Goal: Information Seeking & Learning: Find contact information

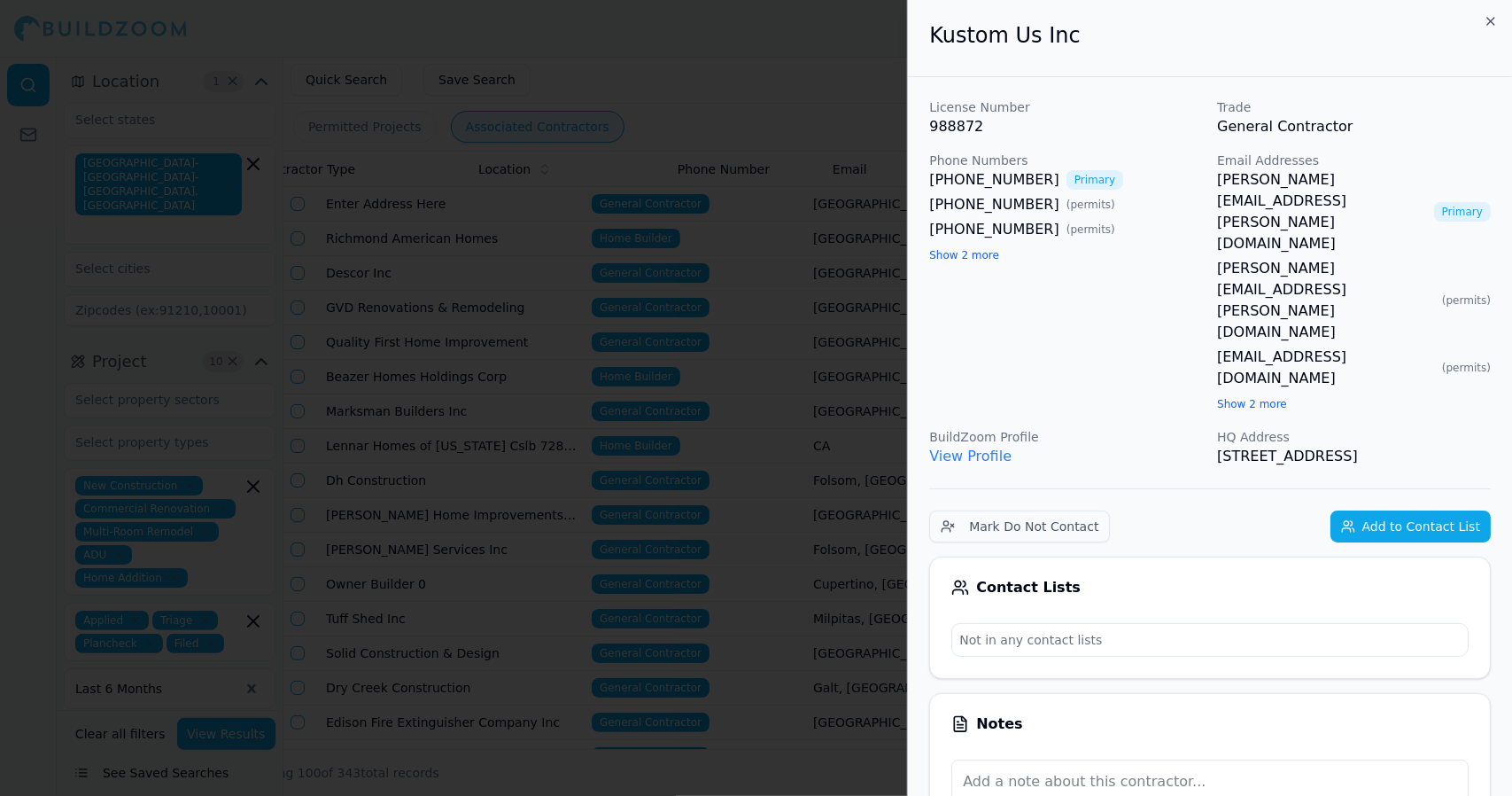
scroll to position [0, 335]
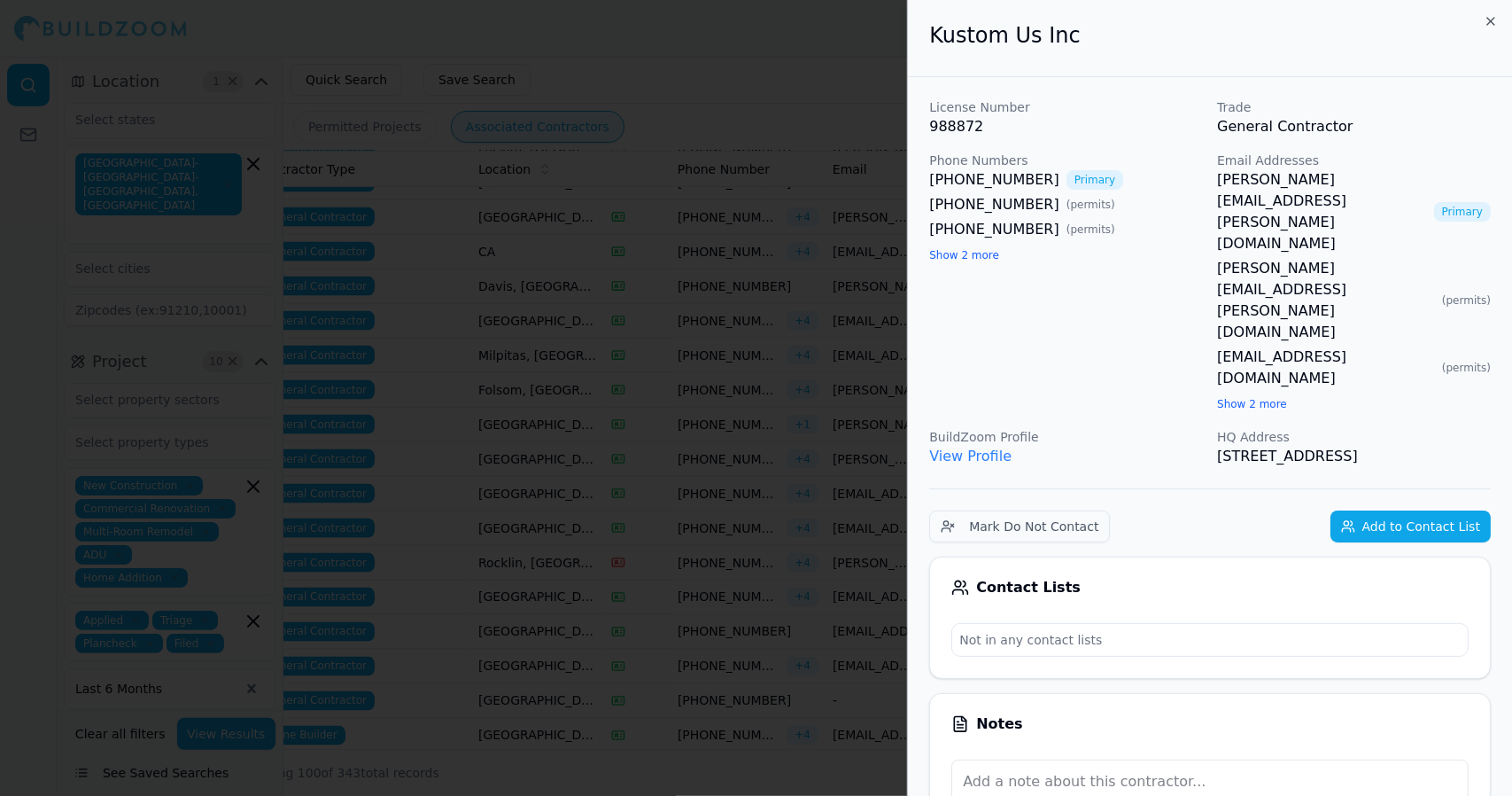
click at [794, 162] on div at bounding box center [756, 398] width 1512 height 796
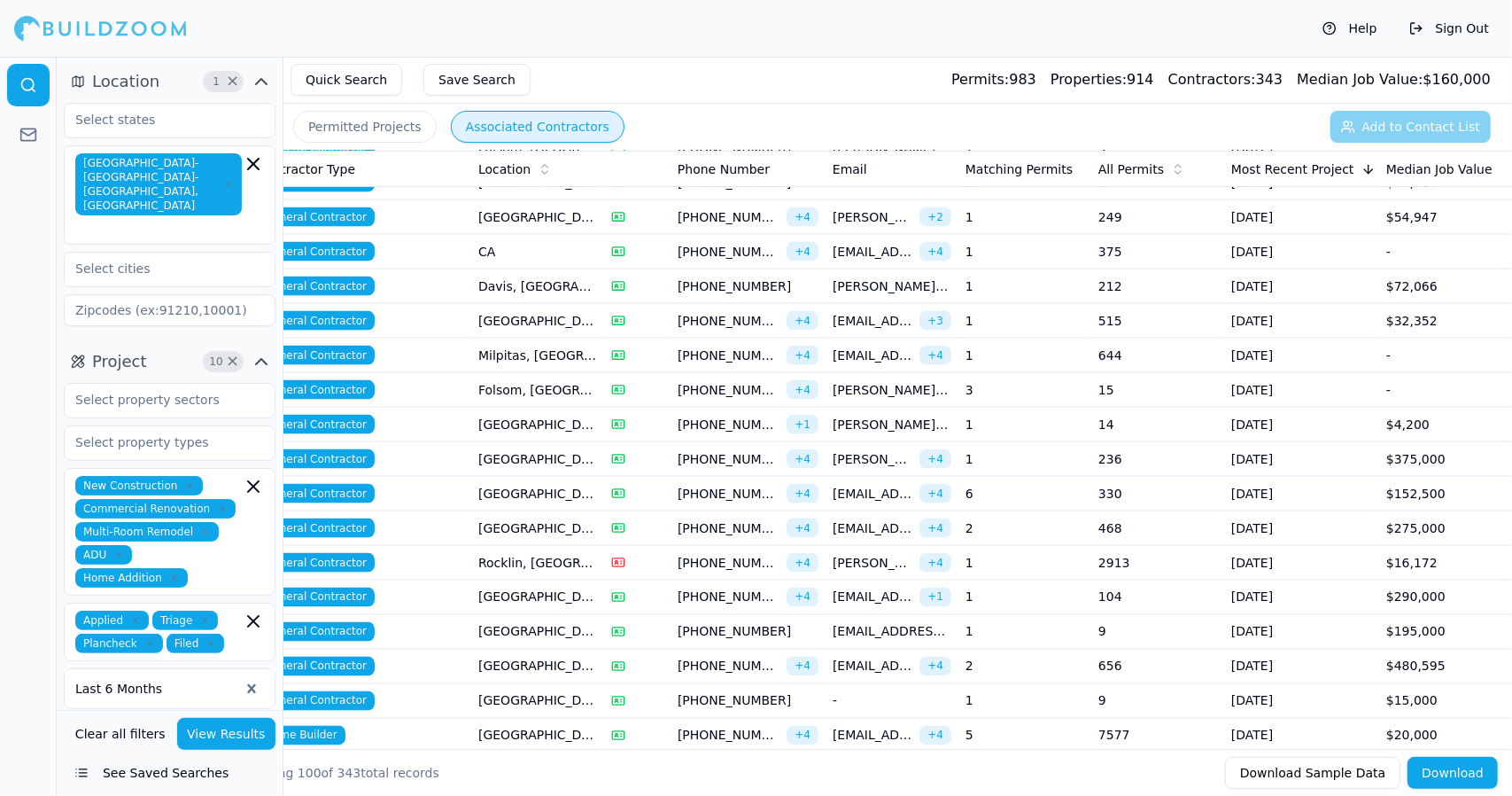
click at [528, 684] on td "[GEOGRAPHIC_DATA], [GEOGRAPHIC_DATA]" at bounding box center [537, 701] width 133 height 35
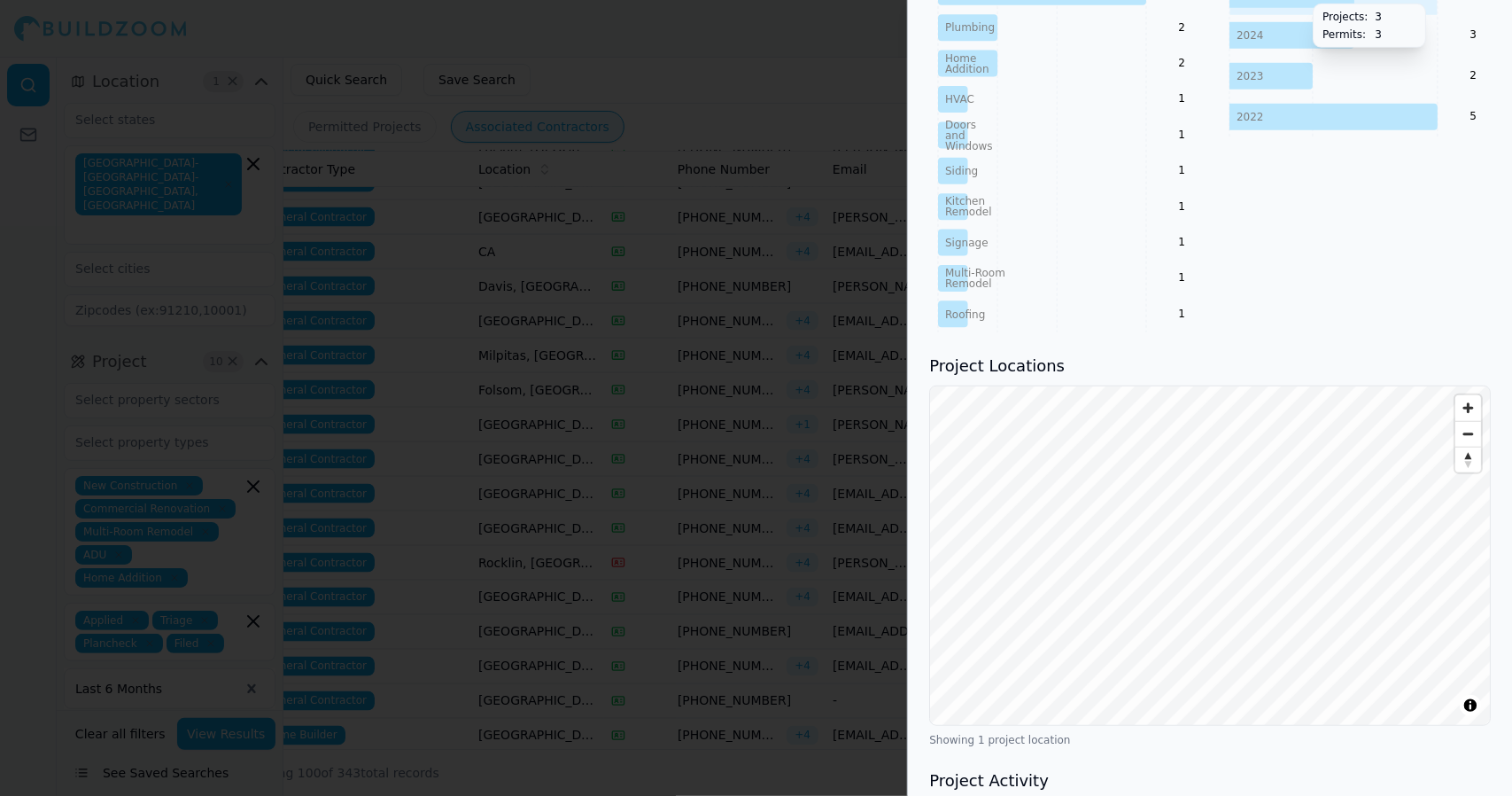
scroll to position [927, 0]
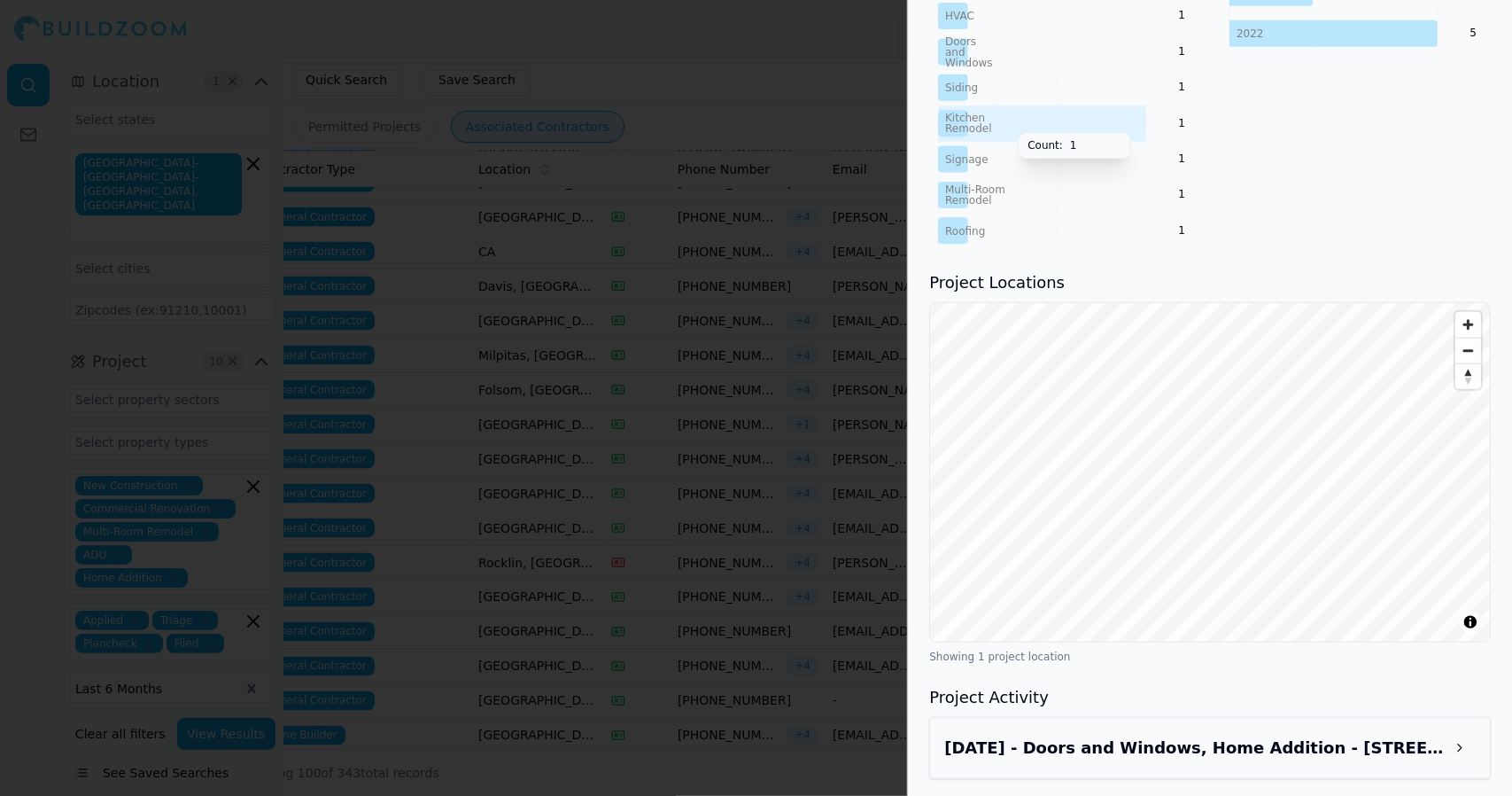
drag, startPoint x: 726, startPoint y: 405, endPoint x: 1140, endPoint y: 124, distance: 500.4
drag, startPoint x: 1140, startPoint y: 124, endPoint x: 855, endPoint y: 120, distance: 285.0
click at [855, 120] on div at bounding box center [756, 398] width 1512 height 796
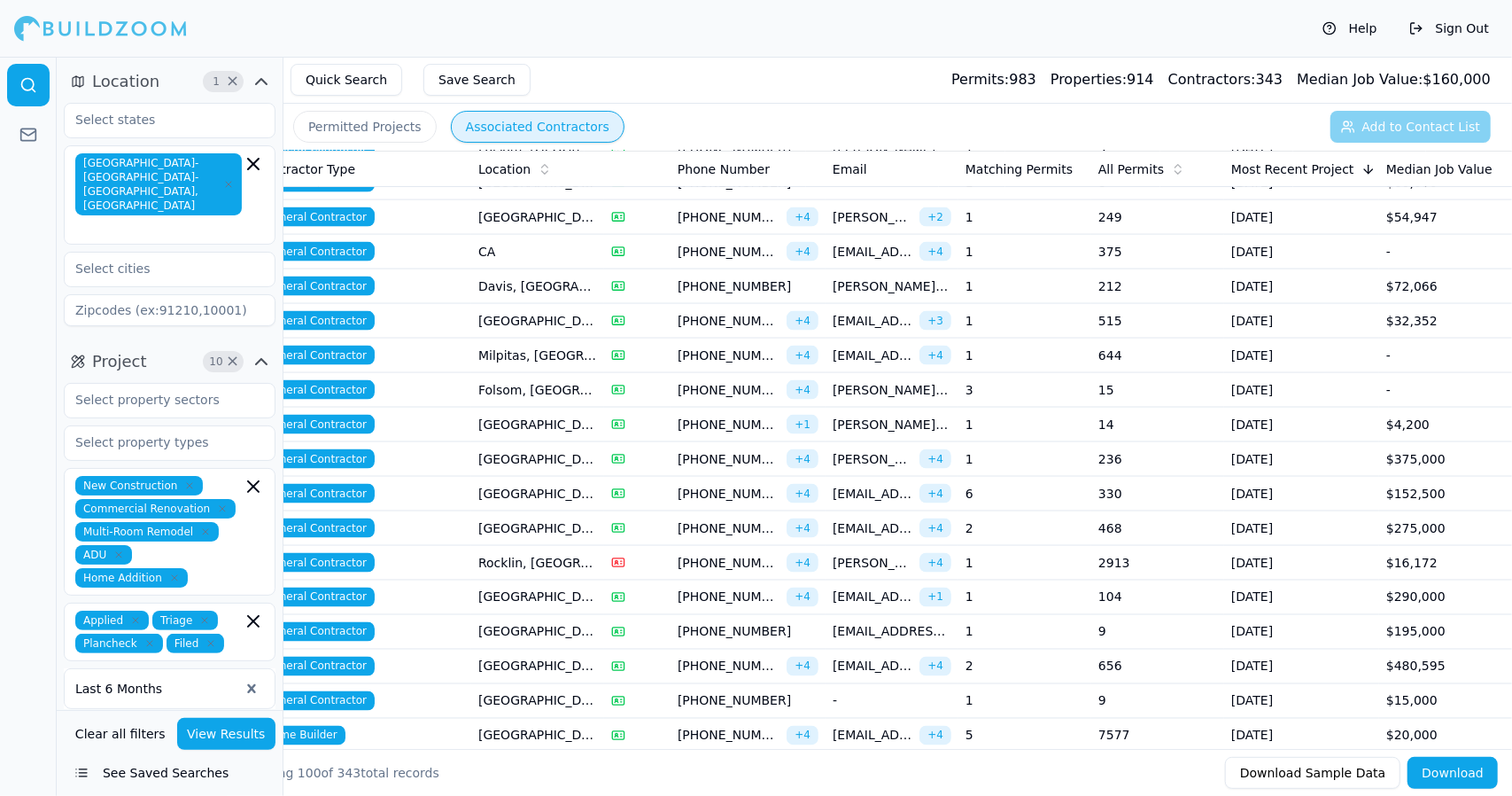
click at [508, 584] on td "[GEOGRAPHIC_DATA], [GEOGRAPHIC_DATA]" at bounding box center [537, 598] width 133 height 35
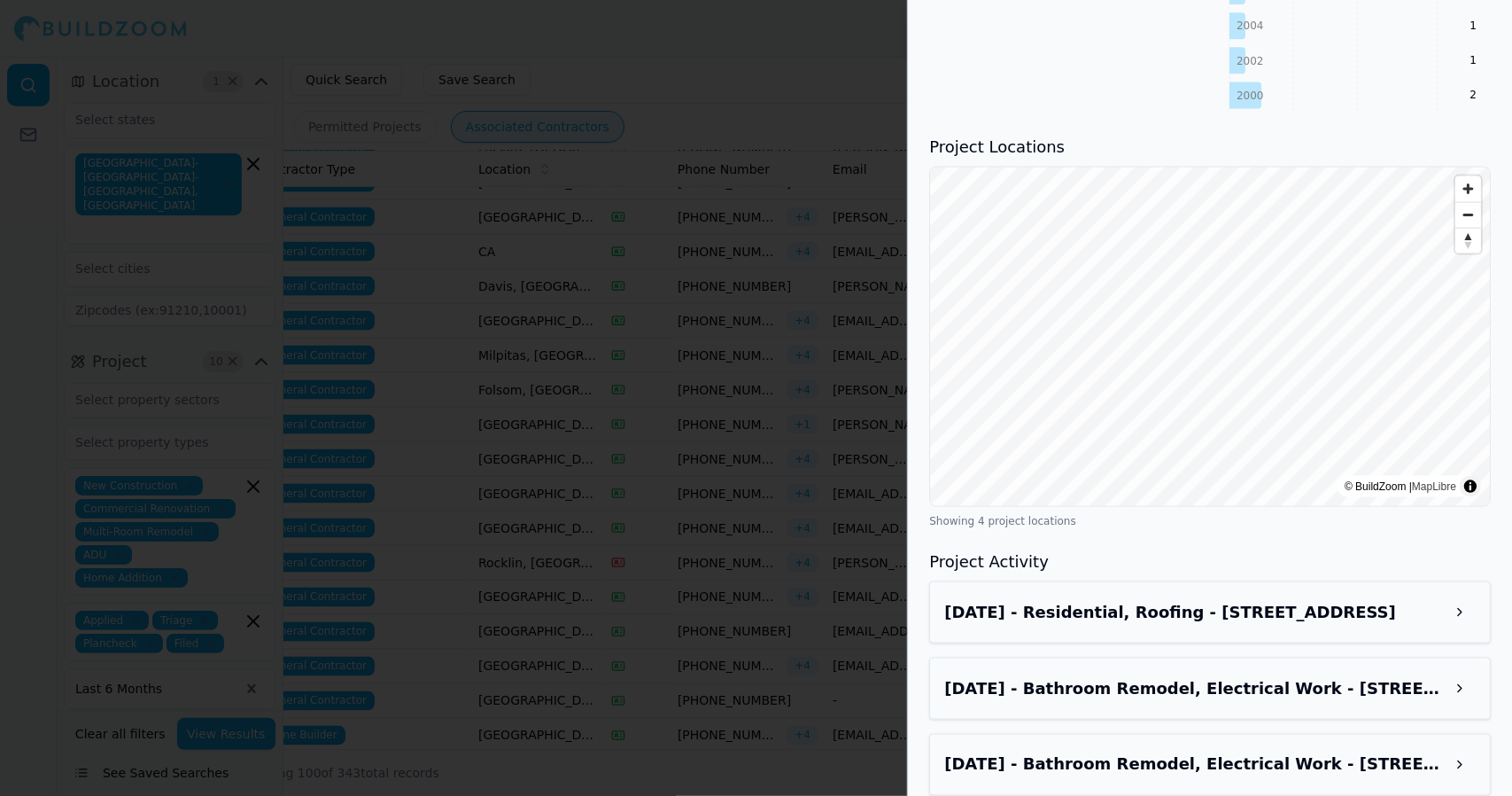
scroll to position [1546, 0]
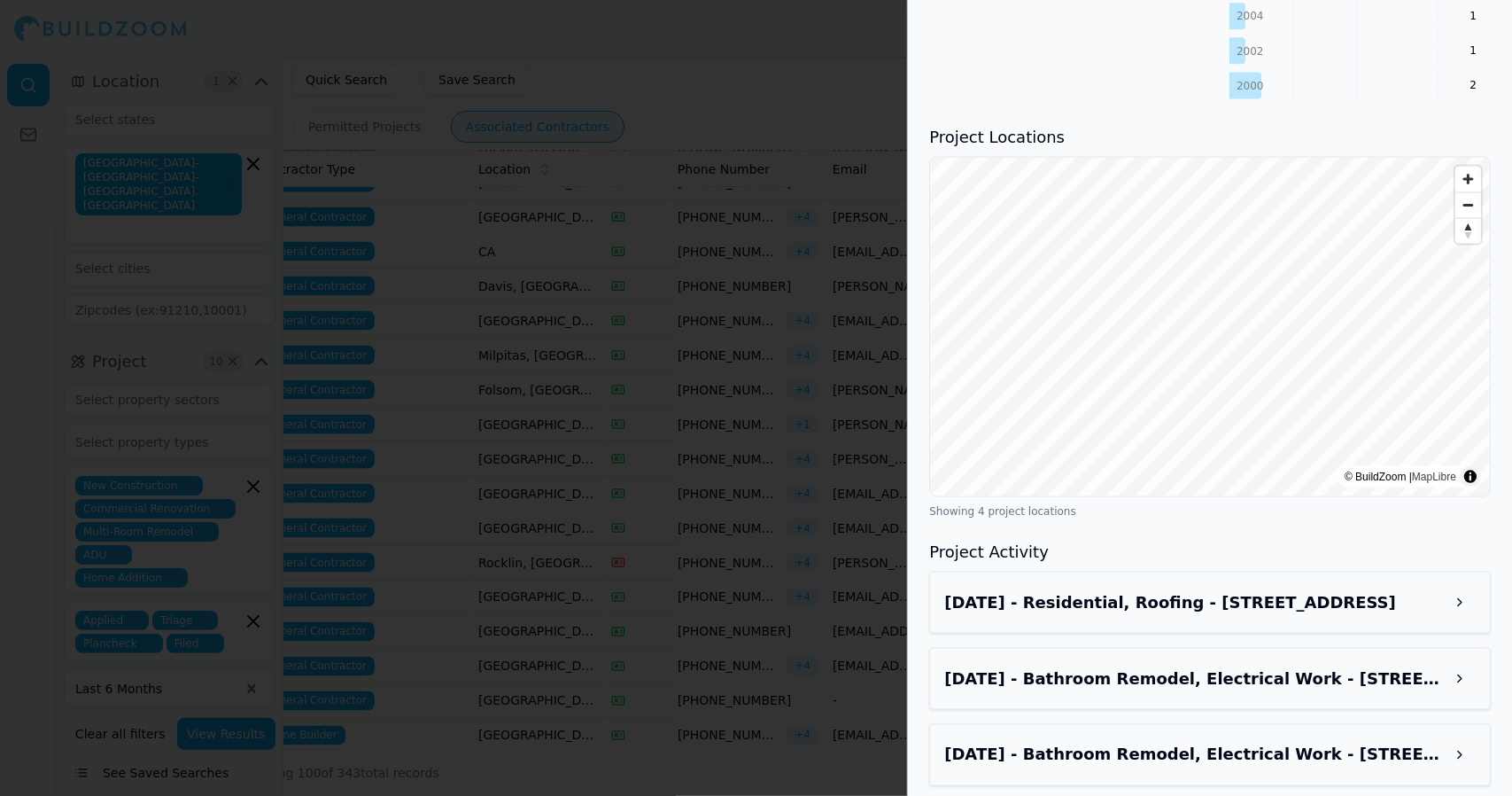
click at [859, 145] on div at bounding box center [756, 398] width 1512 height 796
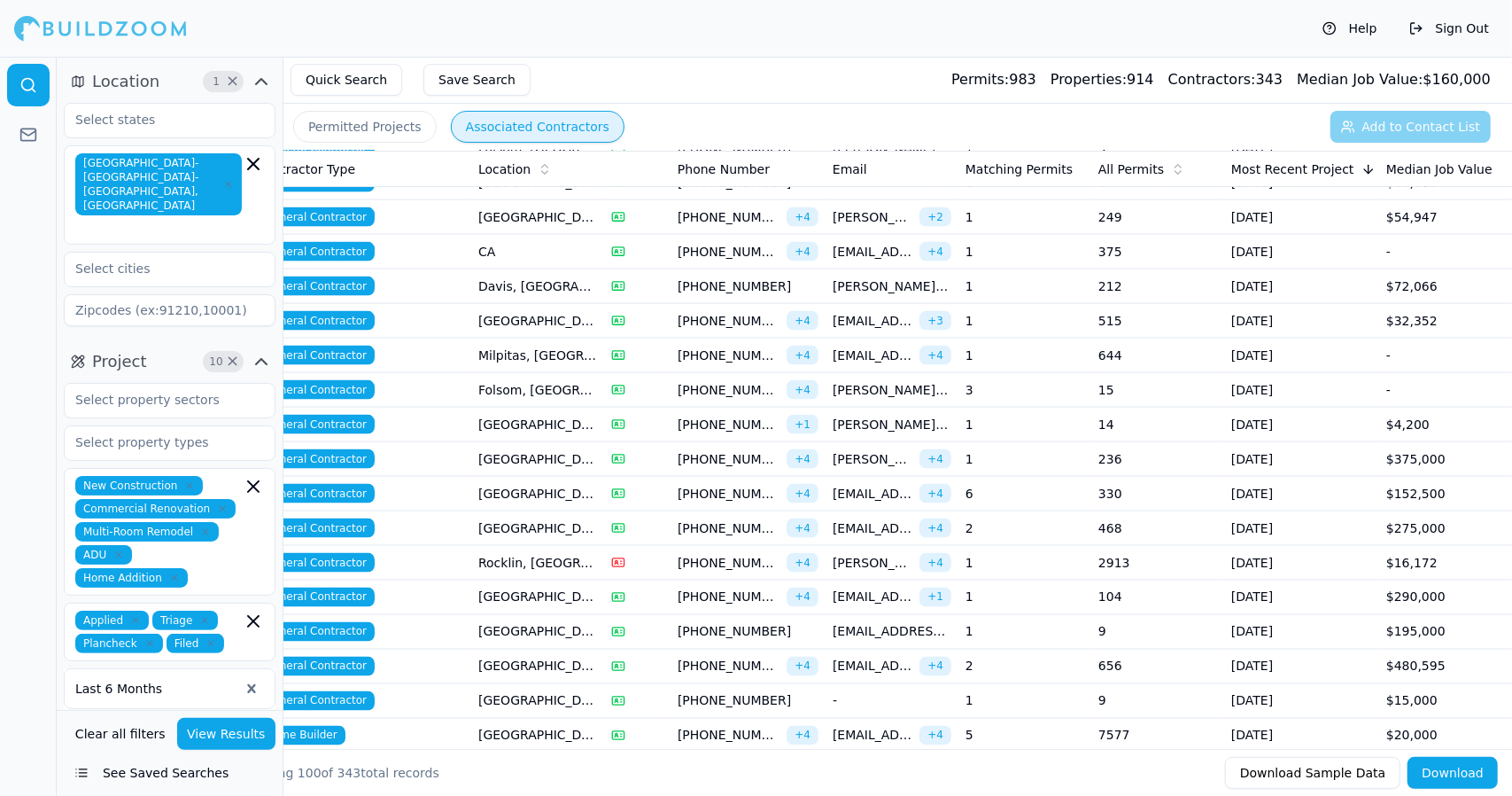
click at [863, 519] on span "[EMAIL_ADDRESS][DOMAIN_NAME]" at bounding box center [873, 528] width 80 height 17
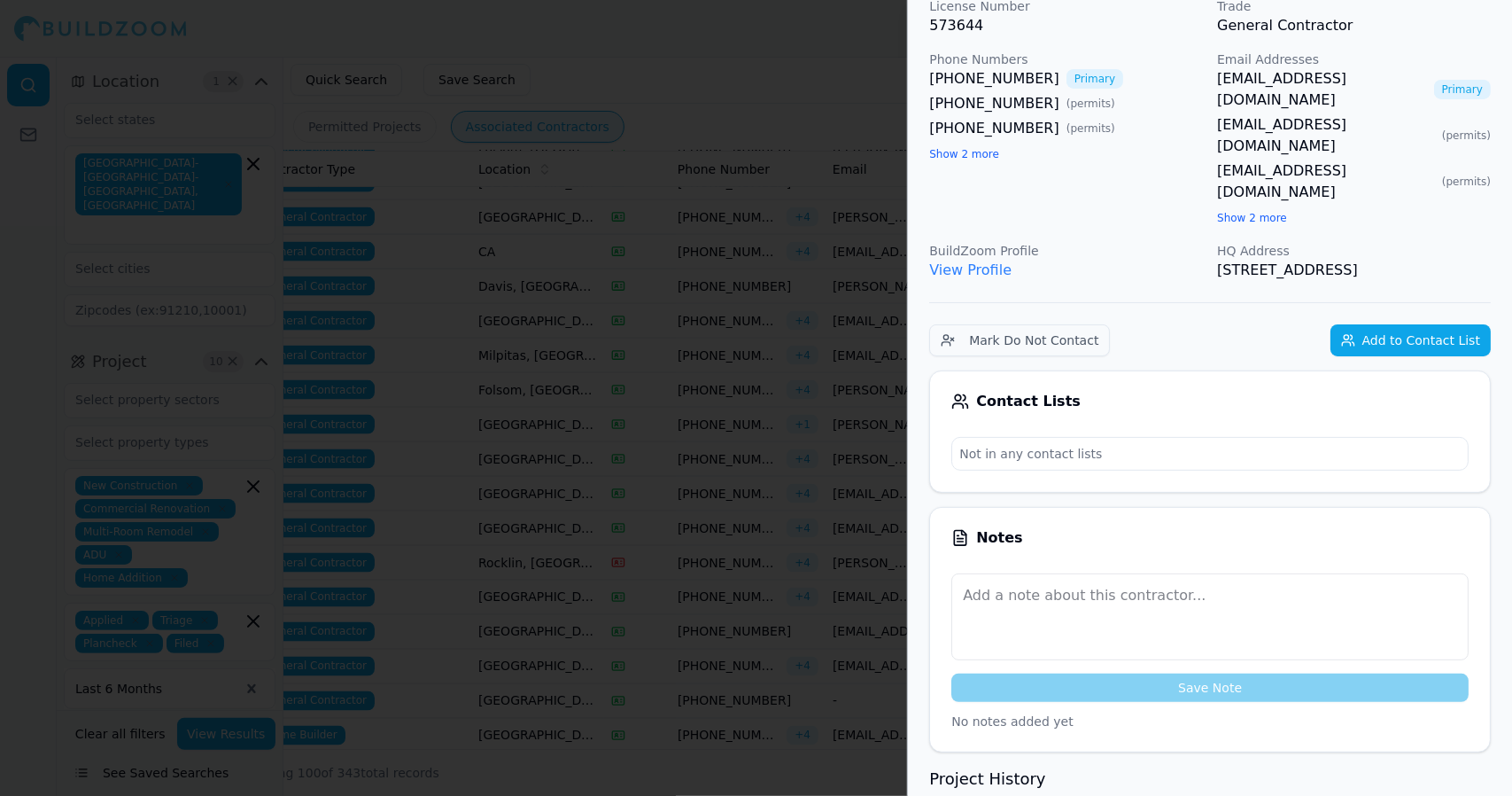
scroll to position [0, 0]
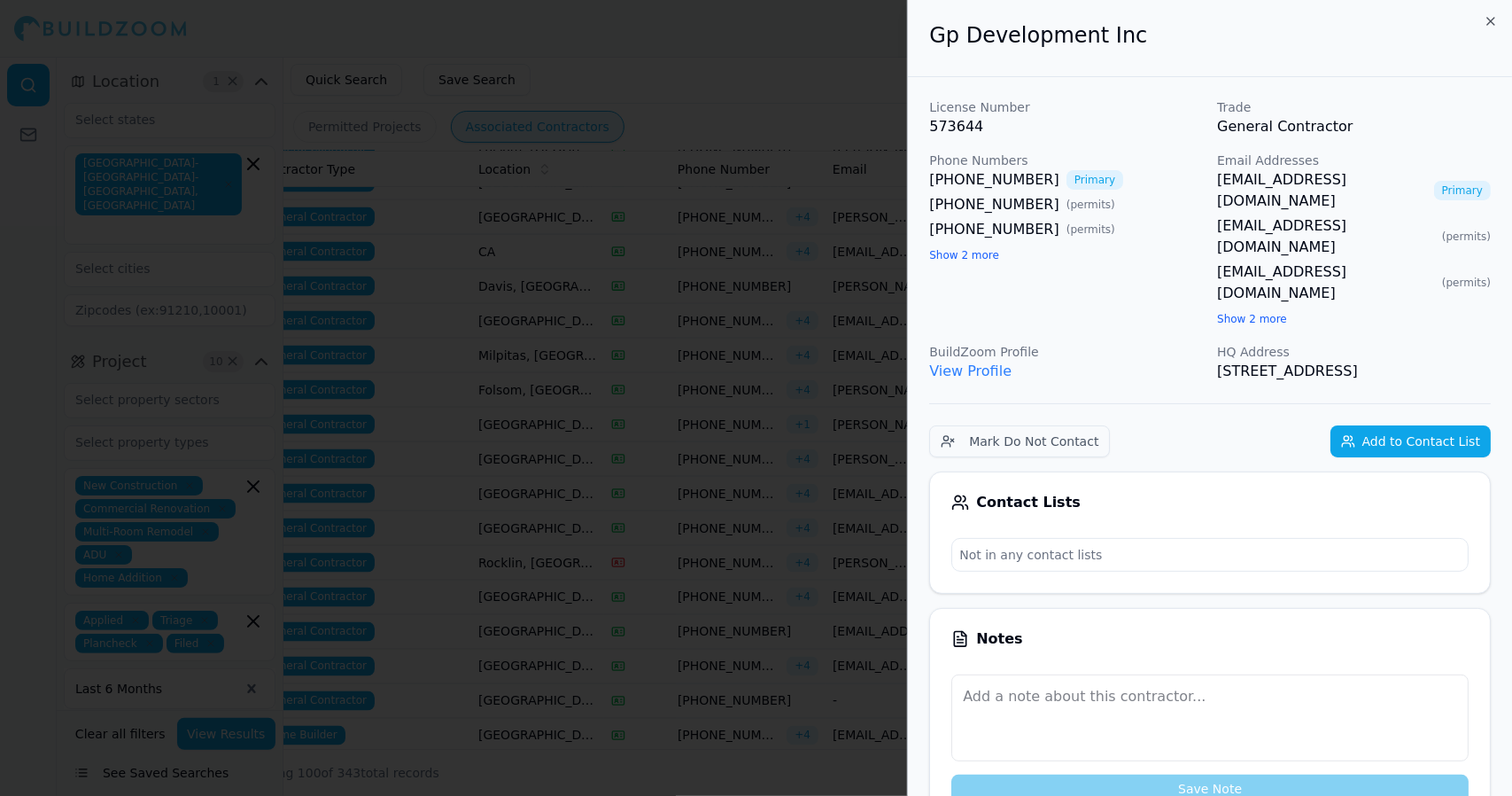
drag, startPoint x: 839, startPoint y: 147, endPoint x: 797, endPoint y: 112, distance: 54.7
drag, startPoint x: 797, startPoint y: 112, endPoint x: 786, endPoint y: 93, distance: 22.0
click at [786, 93] on div at bounding box center [756, 398] width 1512 height 796
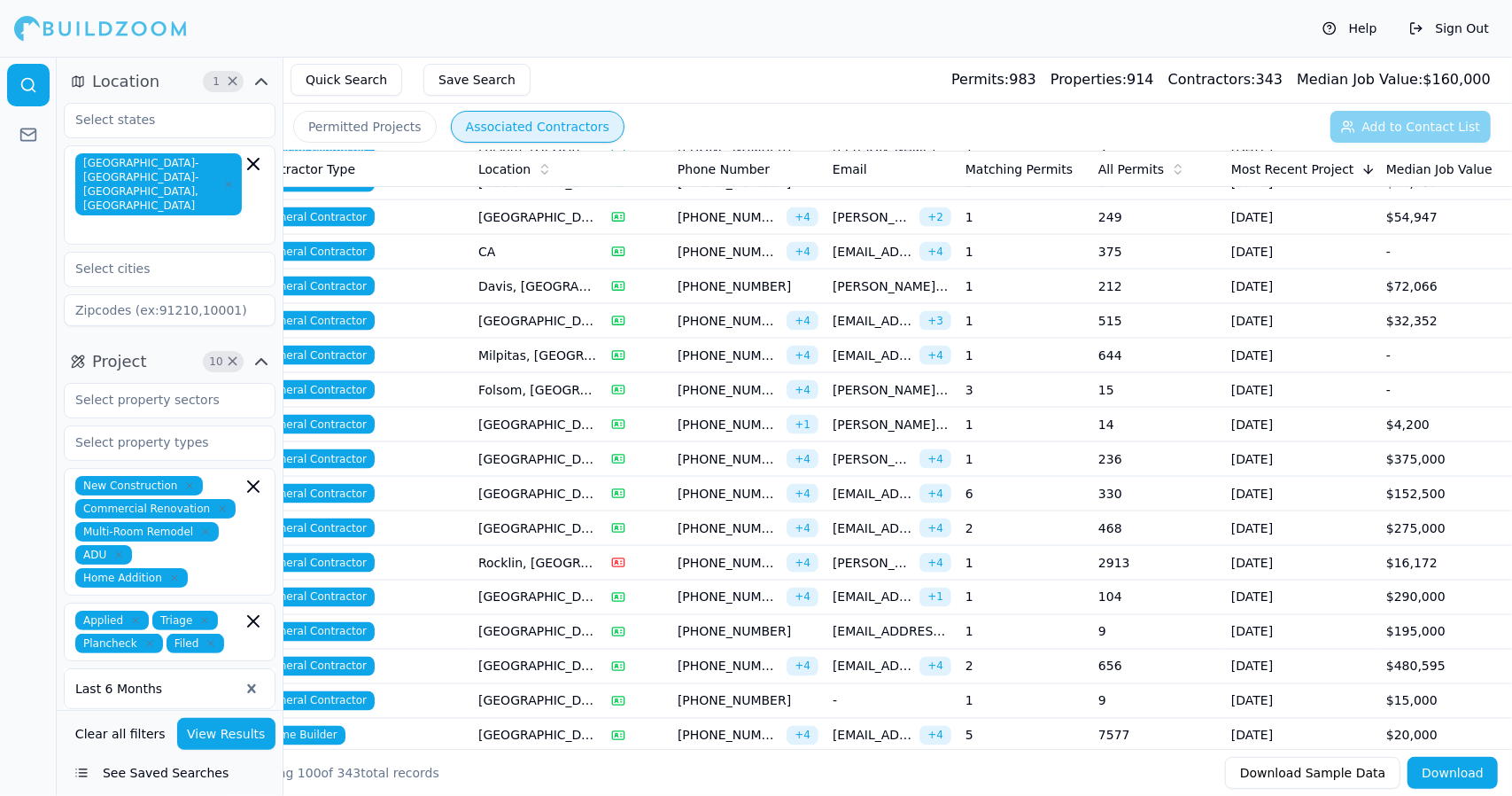
click at [859, 589] on span "[EMAIL_ADDRESS][DOMAIN_NAME]" at bounding box center [873, 597] width 80 height 17
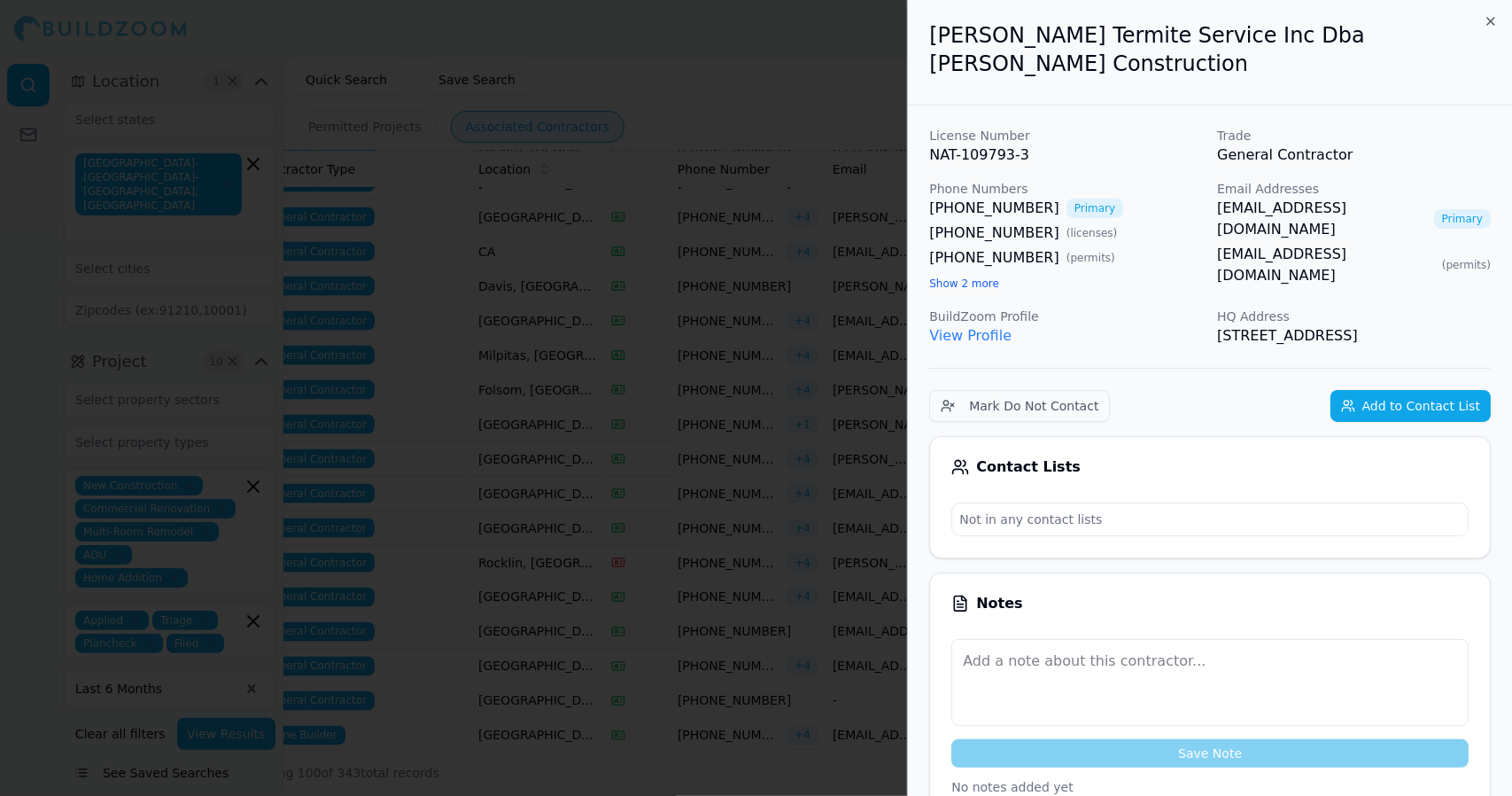
click at [868, 150] on div at bounding box center [756, 398] width 1512 height 796
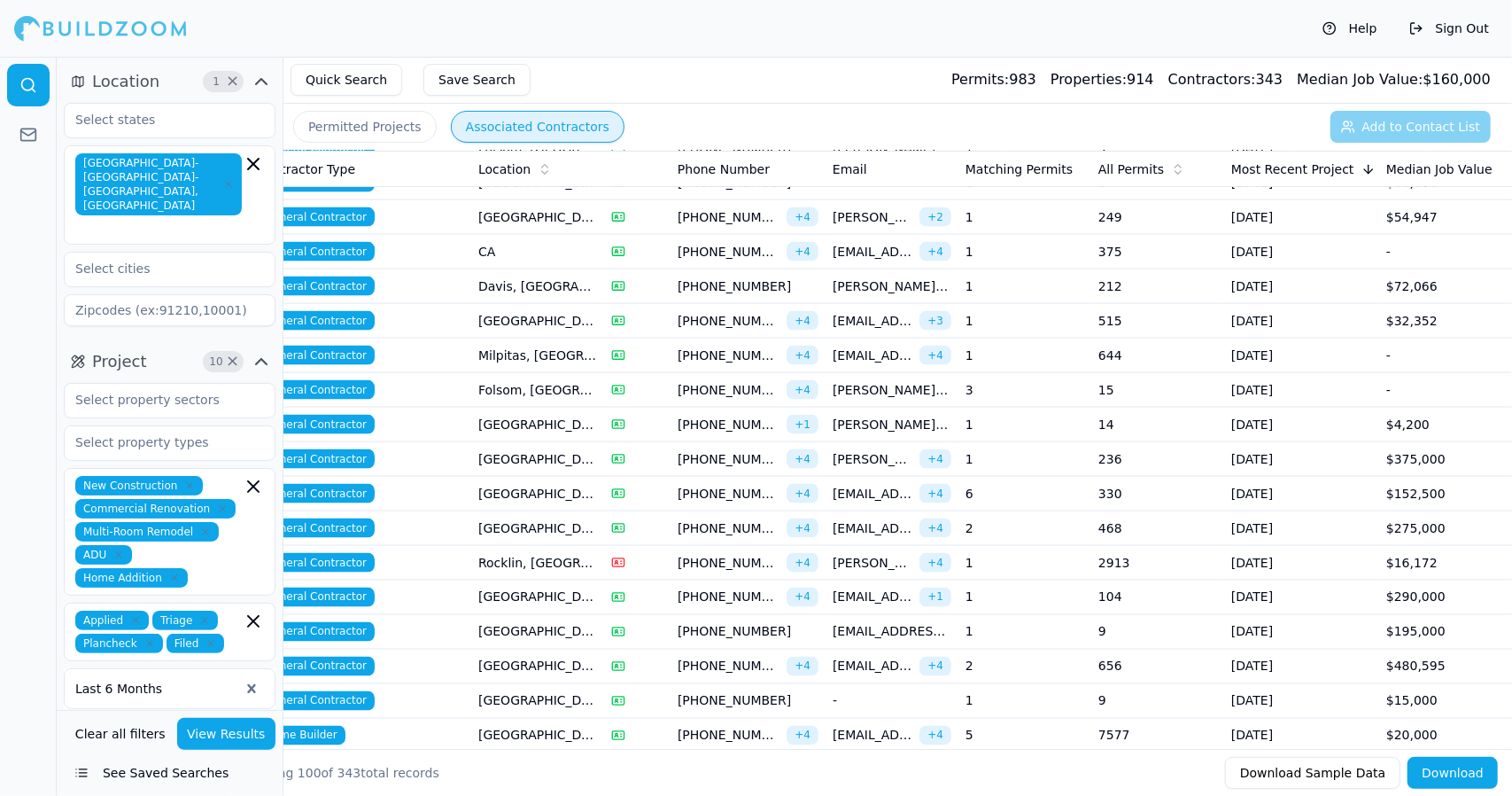
click at [1407, 585] on td "$290,000" at bounding box center [1446, 598] width 133 height 35
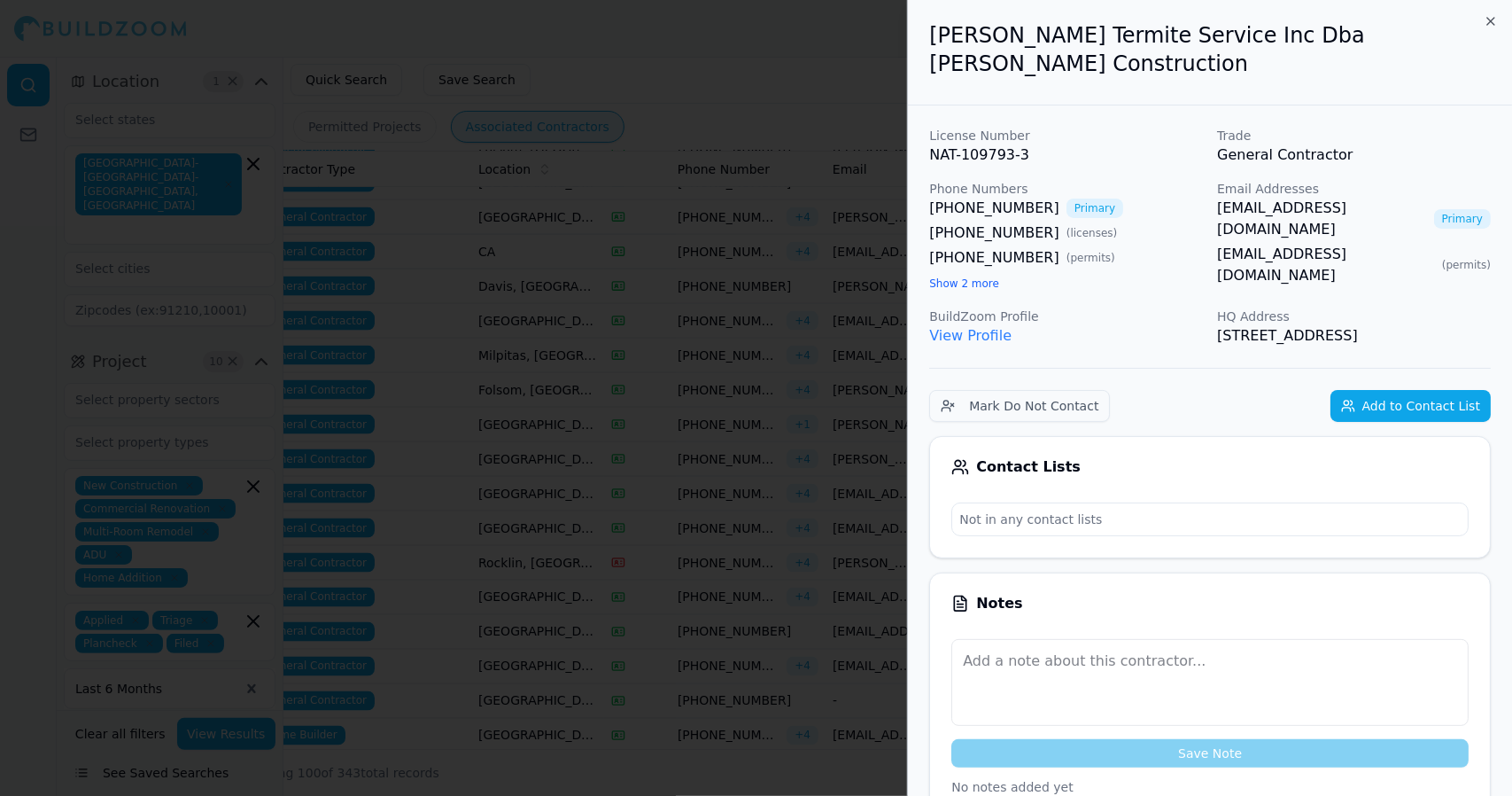
drag, startPoint x: 816, startPoint y: 509, endPoint x: 759, endPoint y: 487, distance: 61.1
click at [759, 487] on div at bounding box center [756, 398] width 1512 height 796
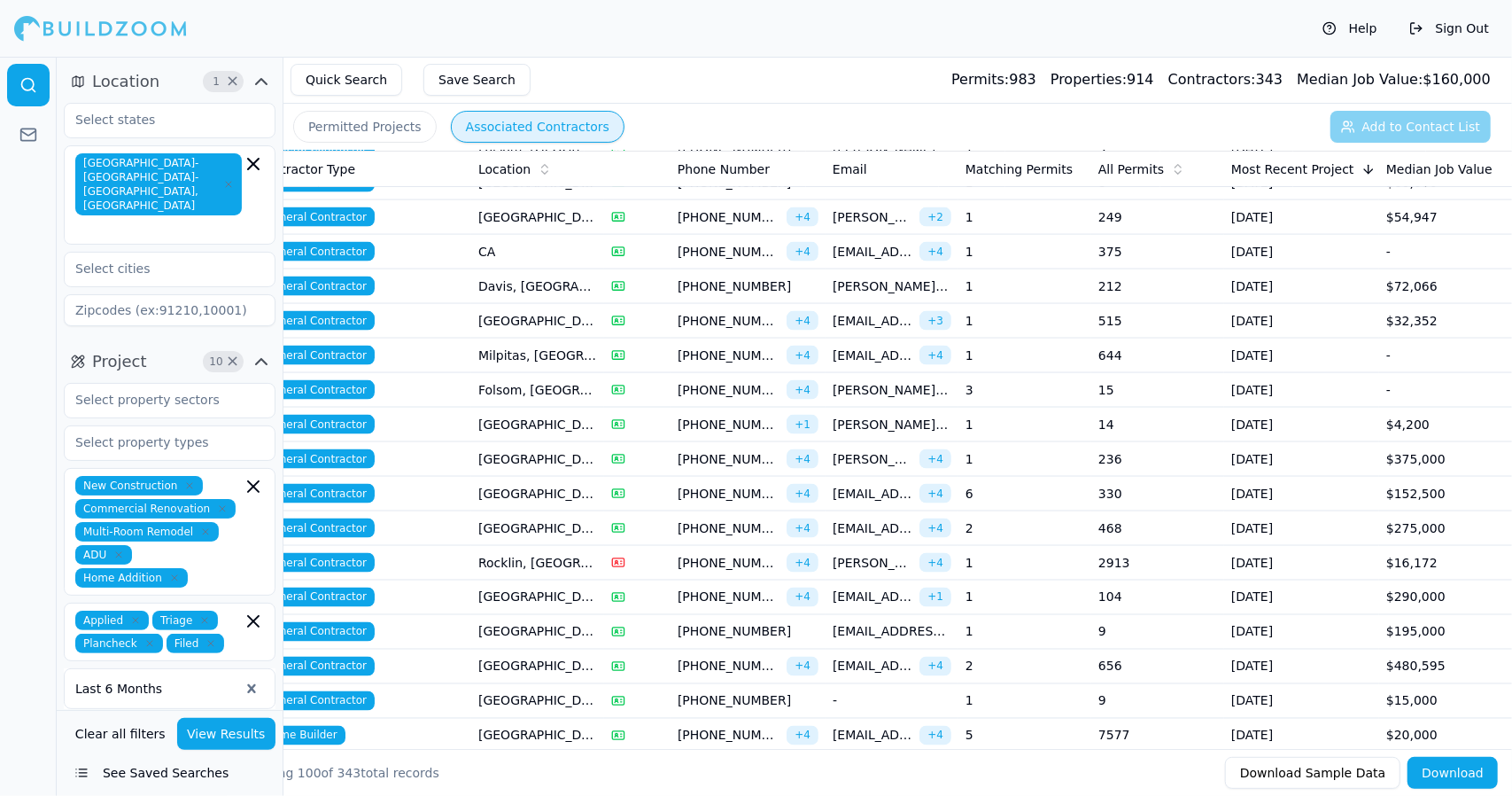
click at [876, 589] on span "[EMAIL_ADDRESS][DOMAIN_NAME]" at bounding box center [873, 597] width 80 height 17
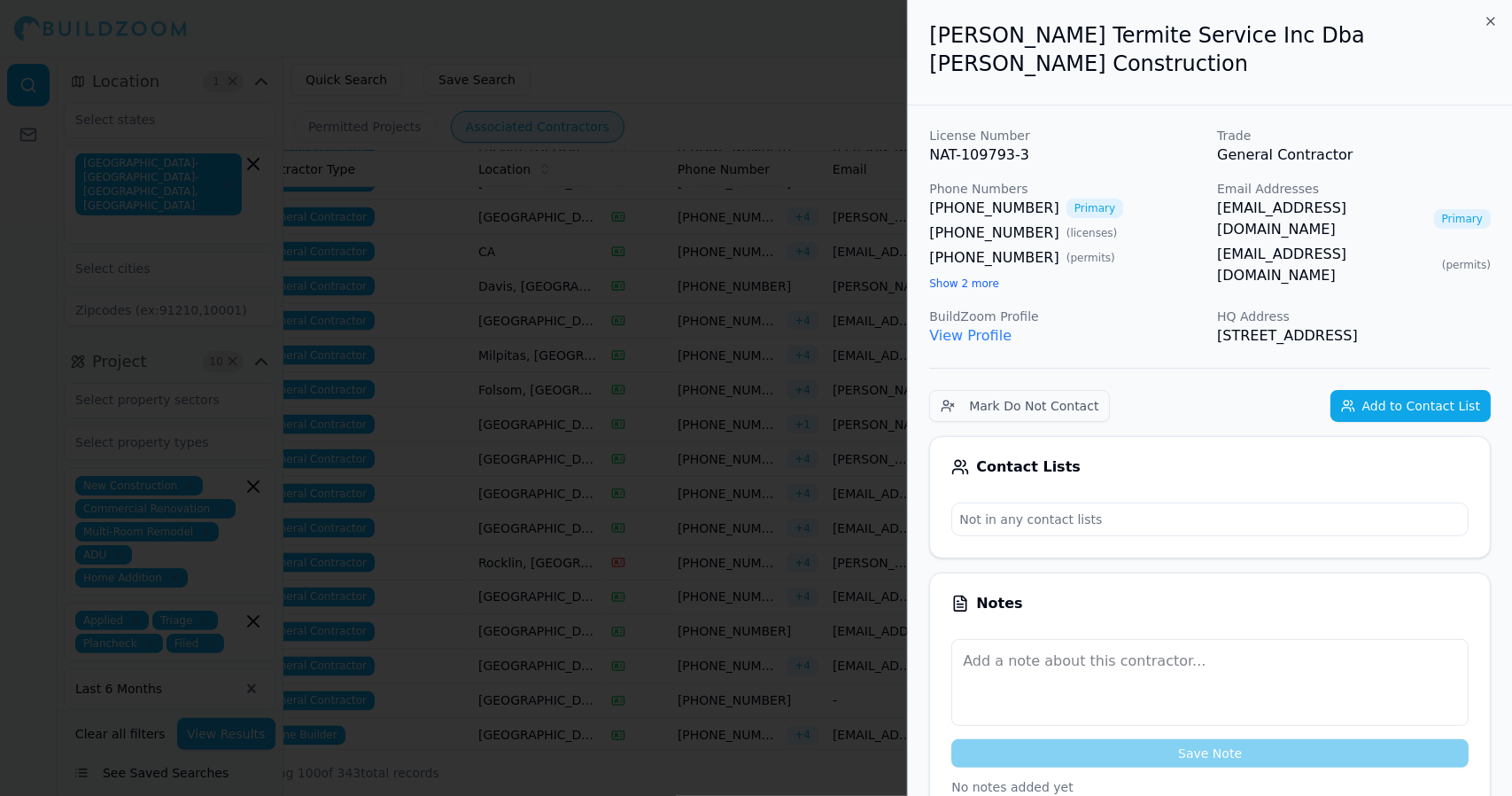
drag, startPoint x: 808, startPoint y: 371, endPoint x: 773, endPoint y: 309, distance: 71.2
click at [773, 309] on div at bounding box center [756, 398] width 1512 height 796
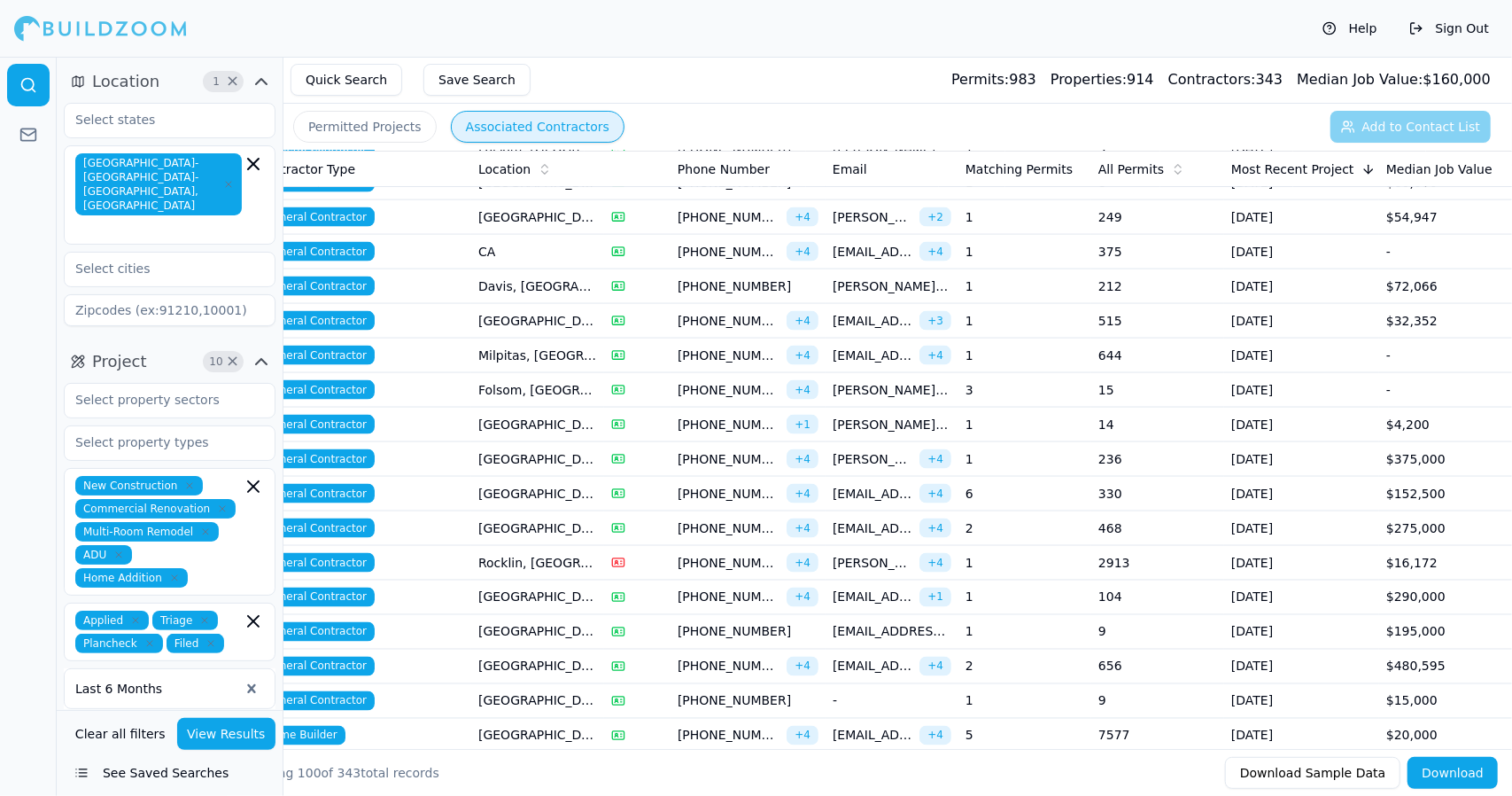
click at [895, 623] on span "[EMAIL_ADDRESS][DOMAIN_NAME]" at bounding box center [892, 631] width 119 height 17
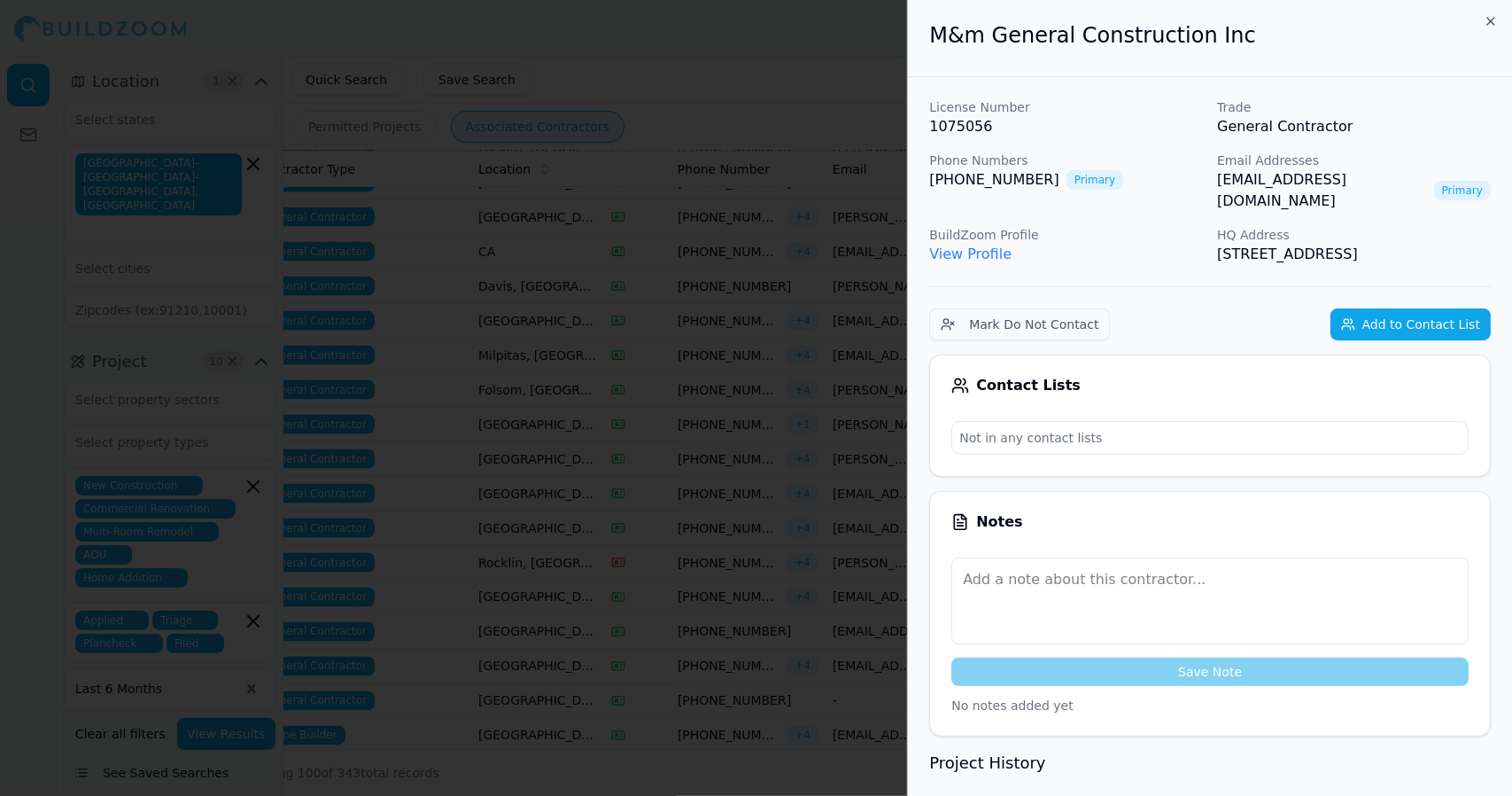
drag, startPoint x: 817, startPoint y: 122, endPoint x: 813, endPoint y: 100, distance: 22.4
click at [813, 100] on div at bounding box center [756, 398] width 1512 height 796
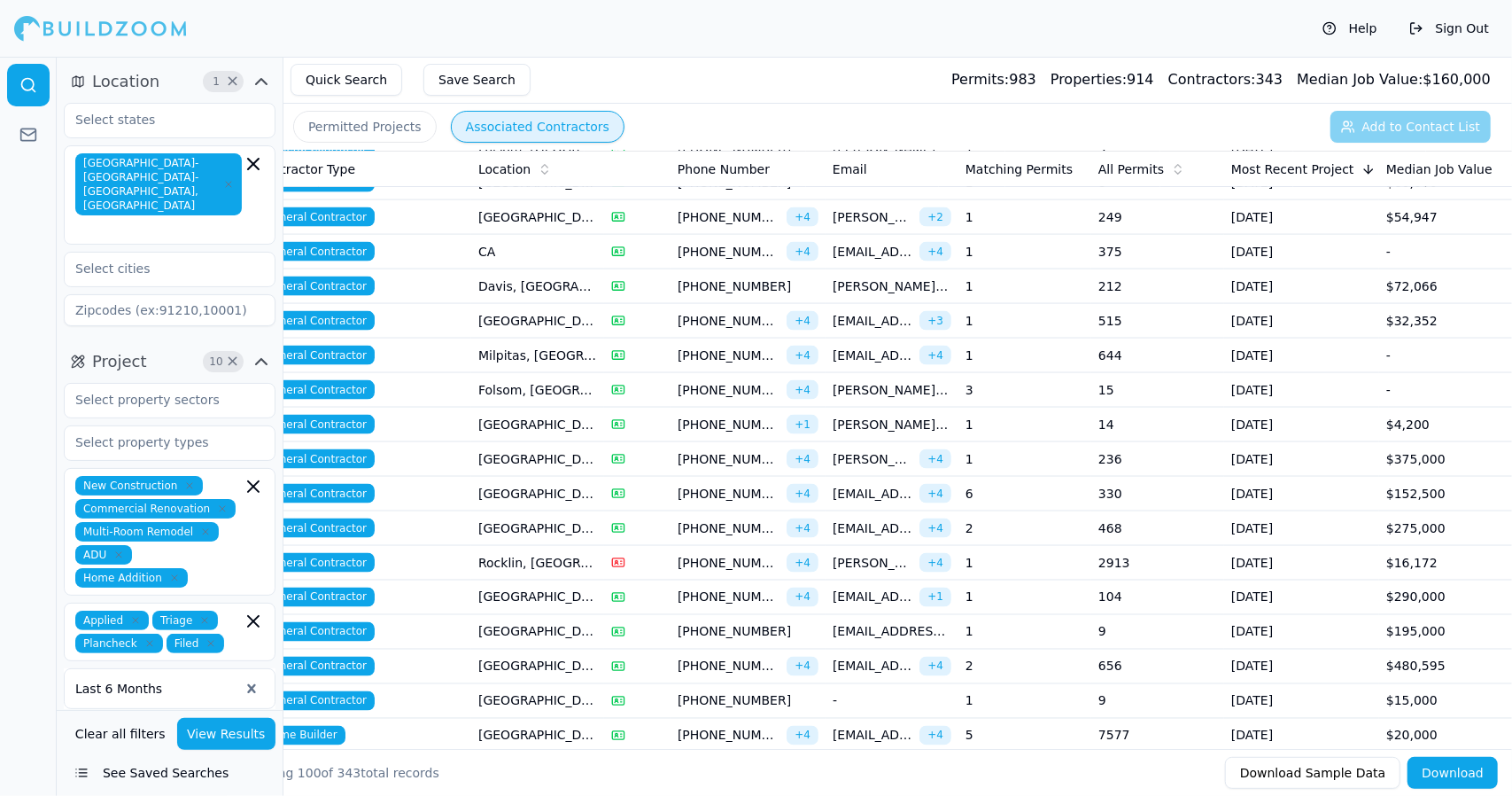
click at [742, 658] on span "[PHONE_NUMBER]" at bounding box center [728, 666] width 102 height 17
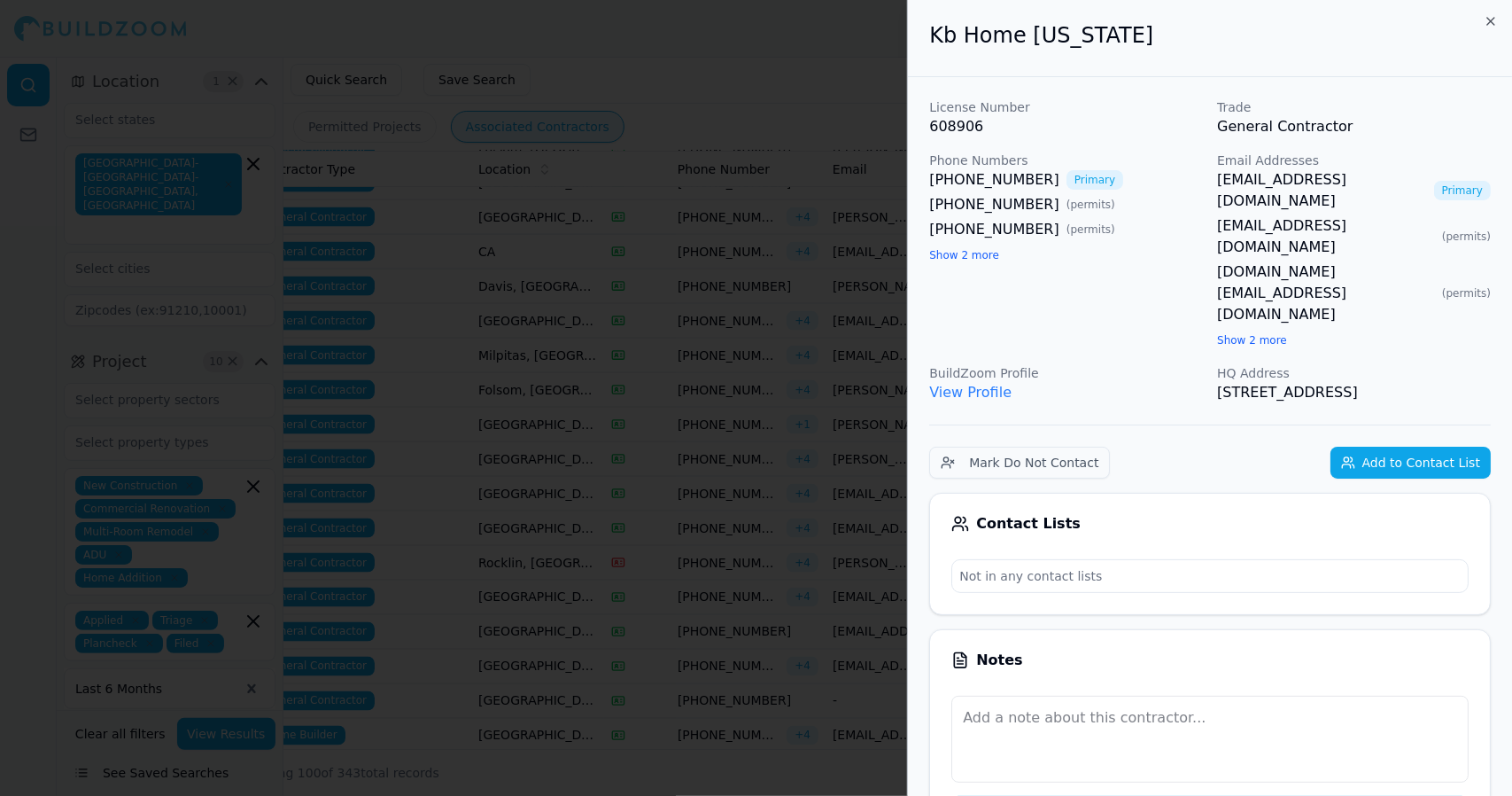
drag, startPoint x: 816, startPoint y: 115, endPoint x: 799, endPoint y: 83, distance: 36.2
click at [799, 83] on div at bounding box center [756, 398] width 1512 height 796
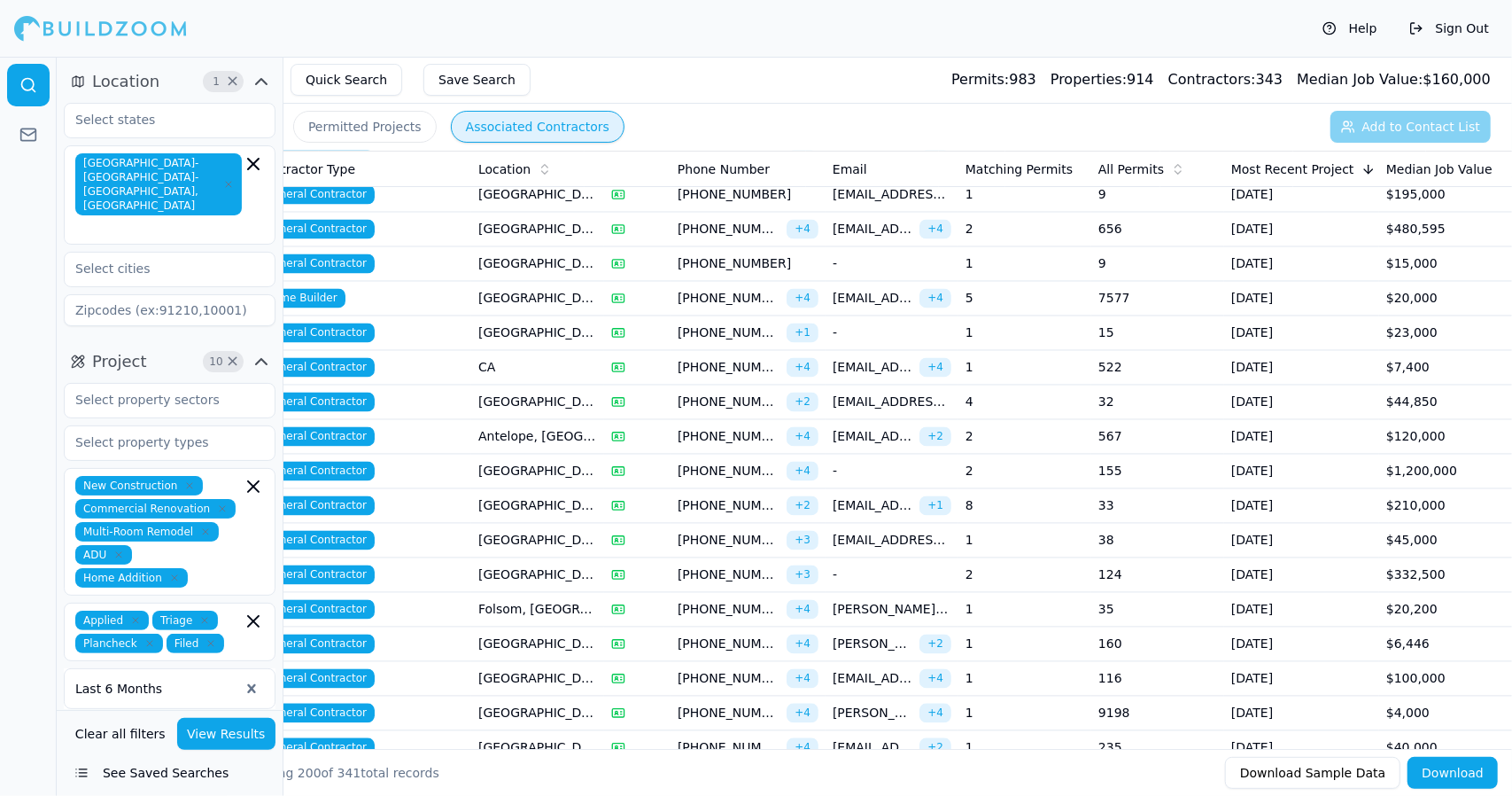
scroll to position [2292, 0]
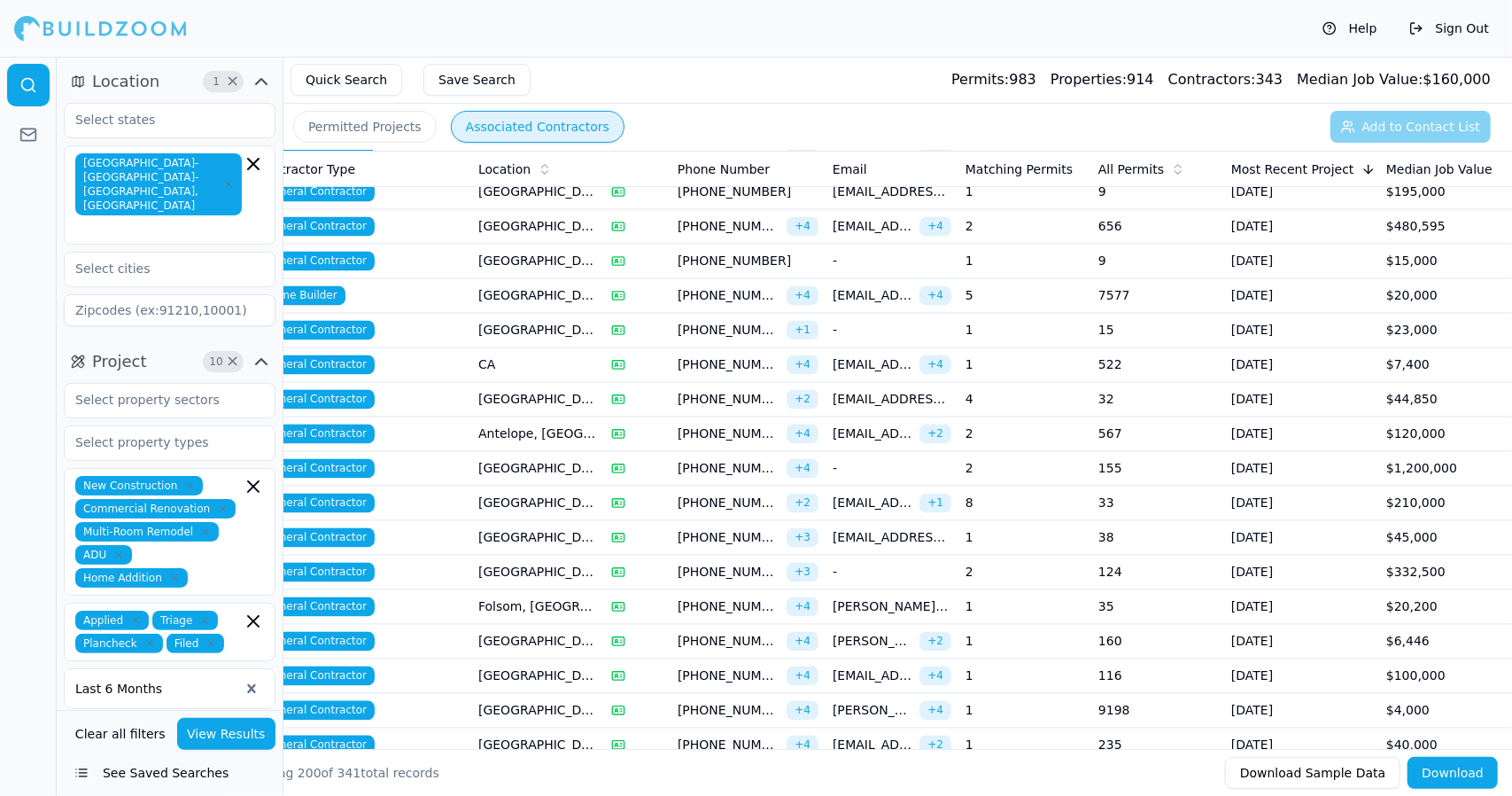
click at [571, 487] on td "[GEOGRAPHIC_DATA], [GEOGRAPHIC_DATA]" at bounding box center [537, 504] width 133 height 35
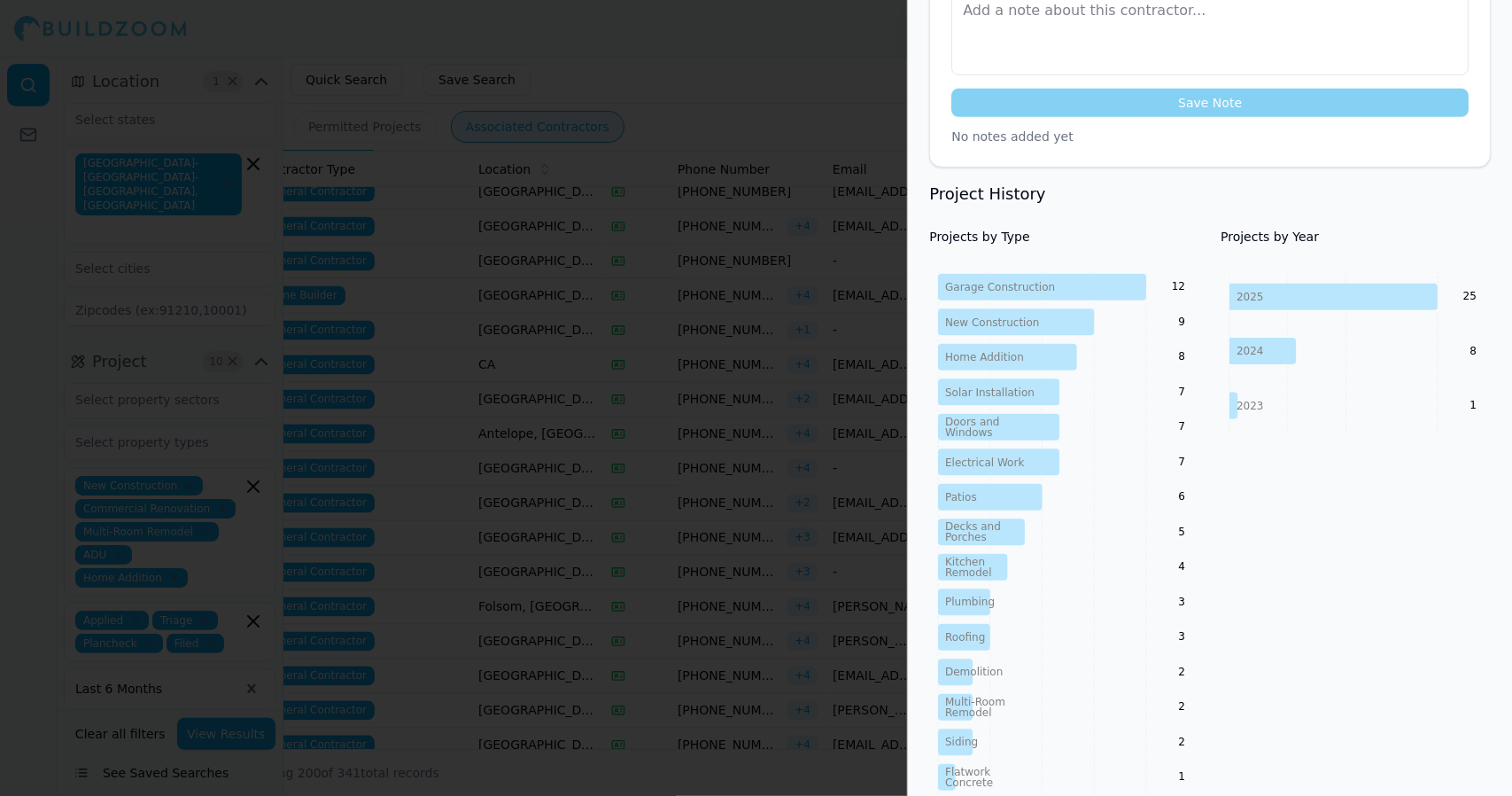
scroll to position [0, 0]
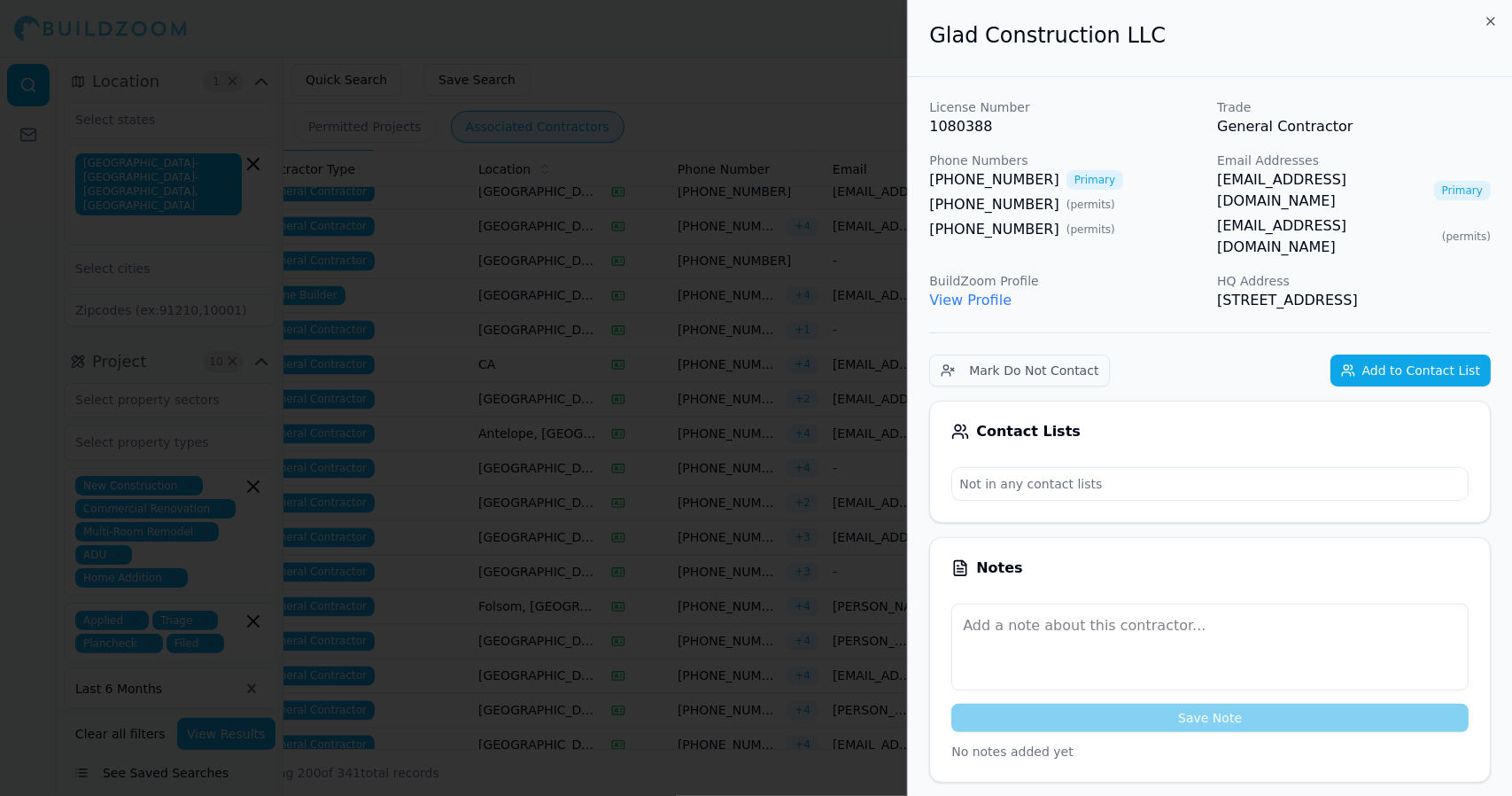
drag, startPoint x: 755, startPoint y: 67, endPoint x: 732, endPoint y: 120, distance: 57.8
click at [732, 120] on div at bounding box center [756, 398] width 1512 height 796
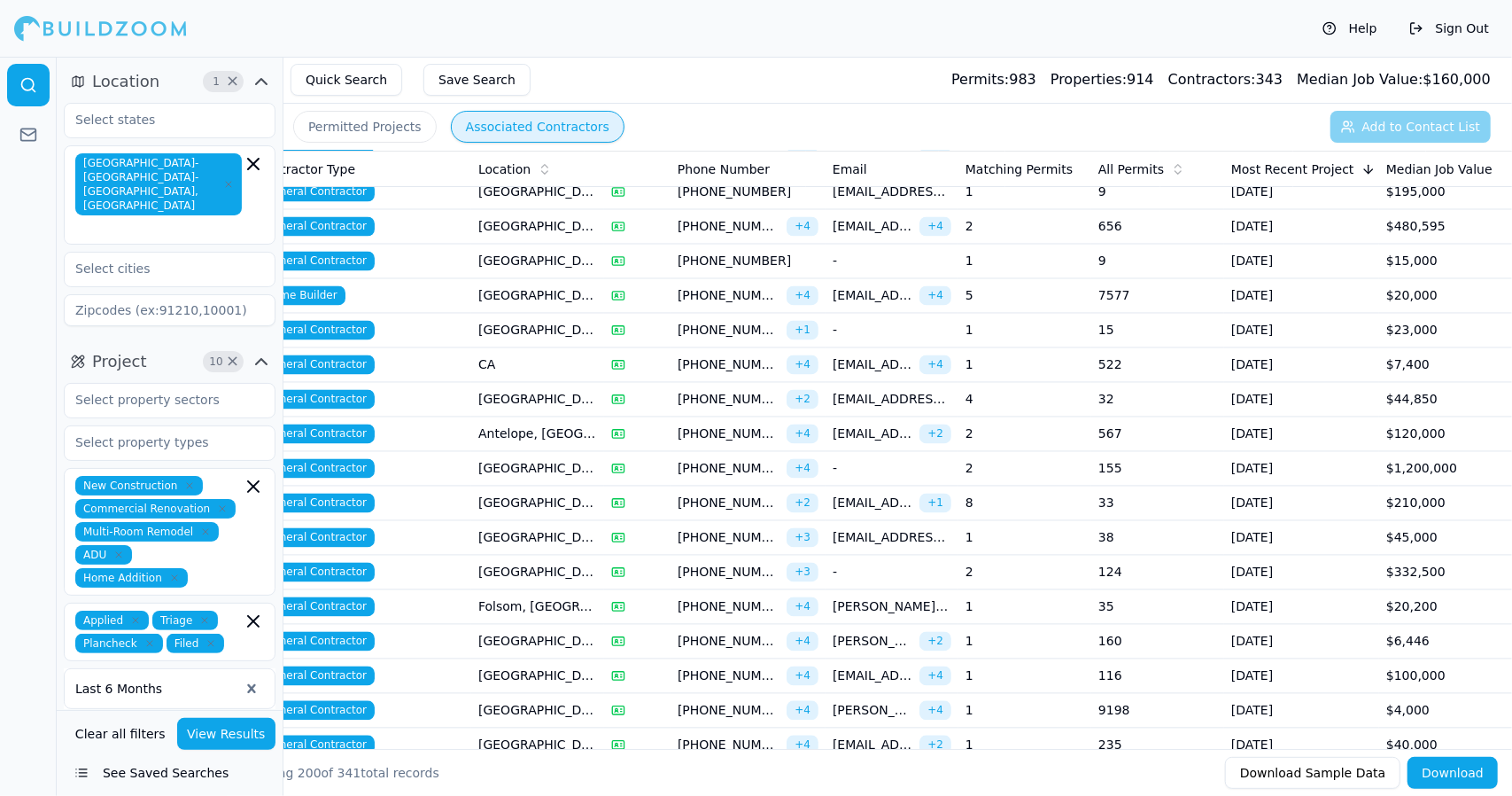
drag, startPoint x: 698, startPoint y: 442, endPoint x: 676, endPoint y: 458, distance: 27.2
click at [676, 458] on td "[PHONE_NUMBER] + 4" at bounding box center [747, 469] width 155 height 35
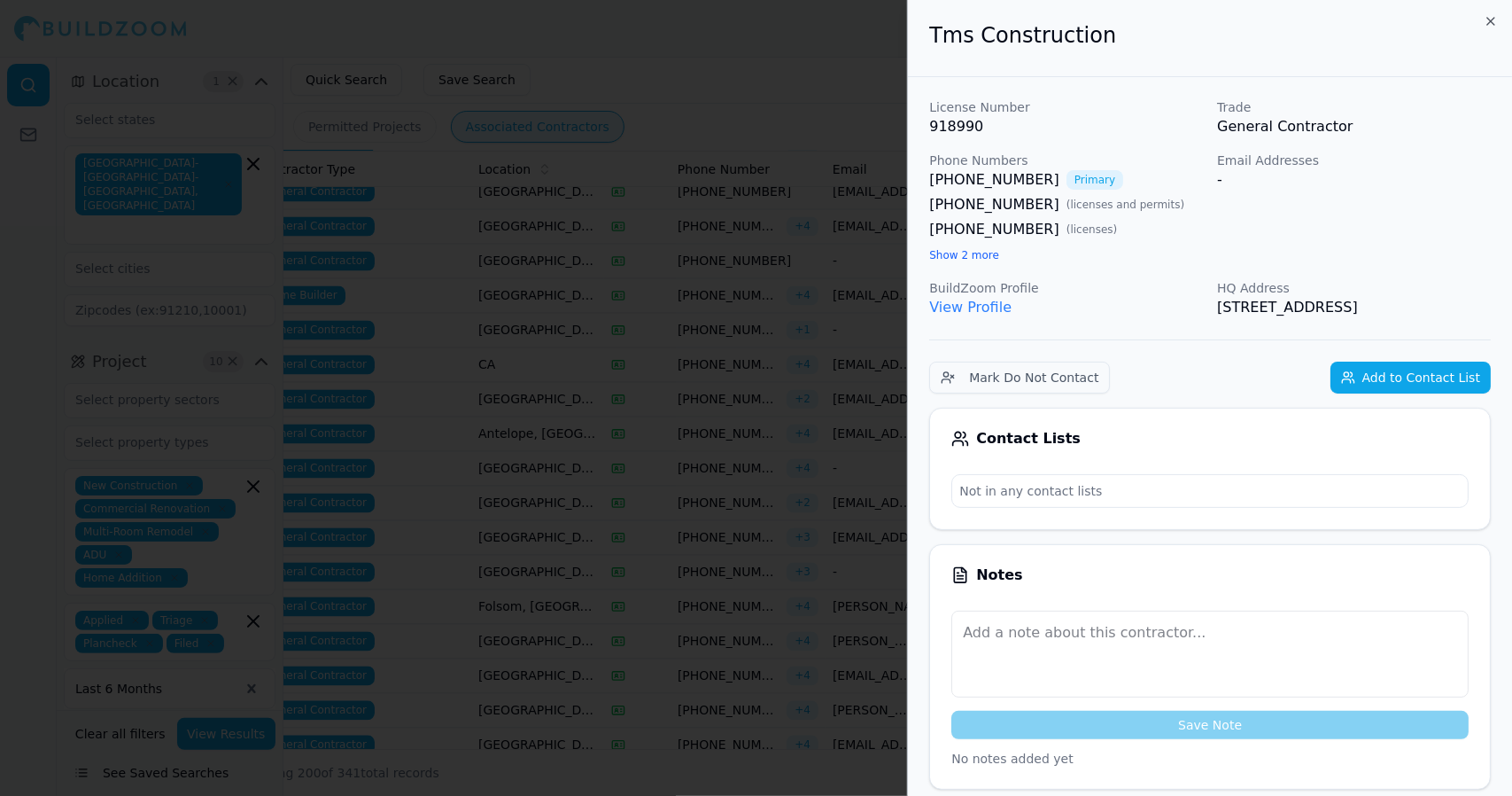
click at [706, 361] on div at bounding box center [756, 398] width 1512 height 796
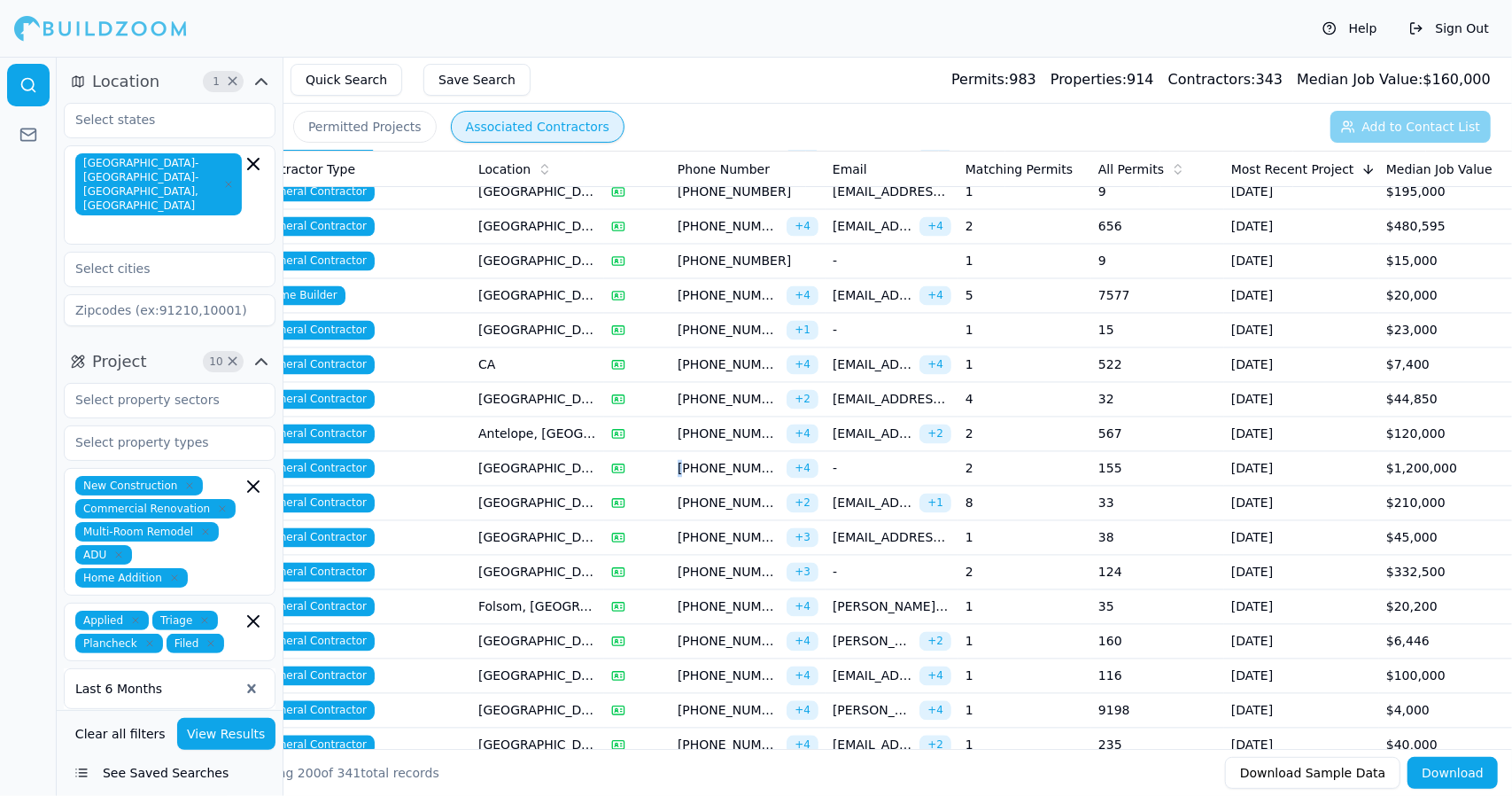
drag, startPoint x: 689, startPoint y: 451, endPoint x: 679, endPoint y: 447, distance: 10.8
click at [679, 460] on span "[PHONE_NUMBER]" at bounding box center [728, 469] width 102 height 17
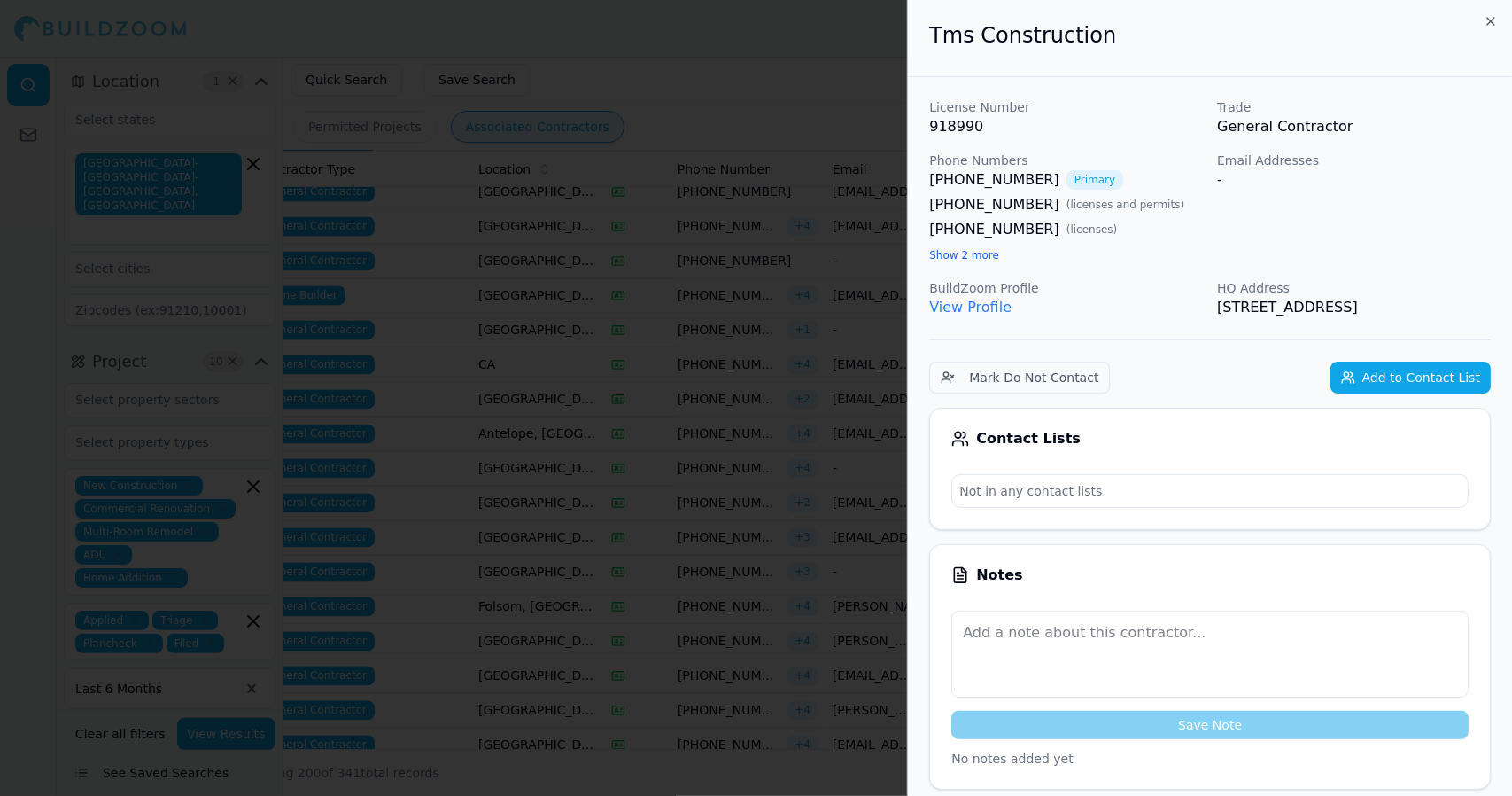
click at [679, 447] on div at bounding box center [756, 398] width 1512 height 796
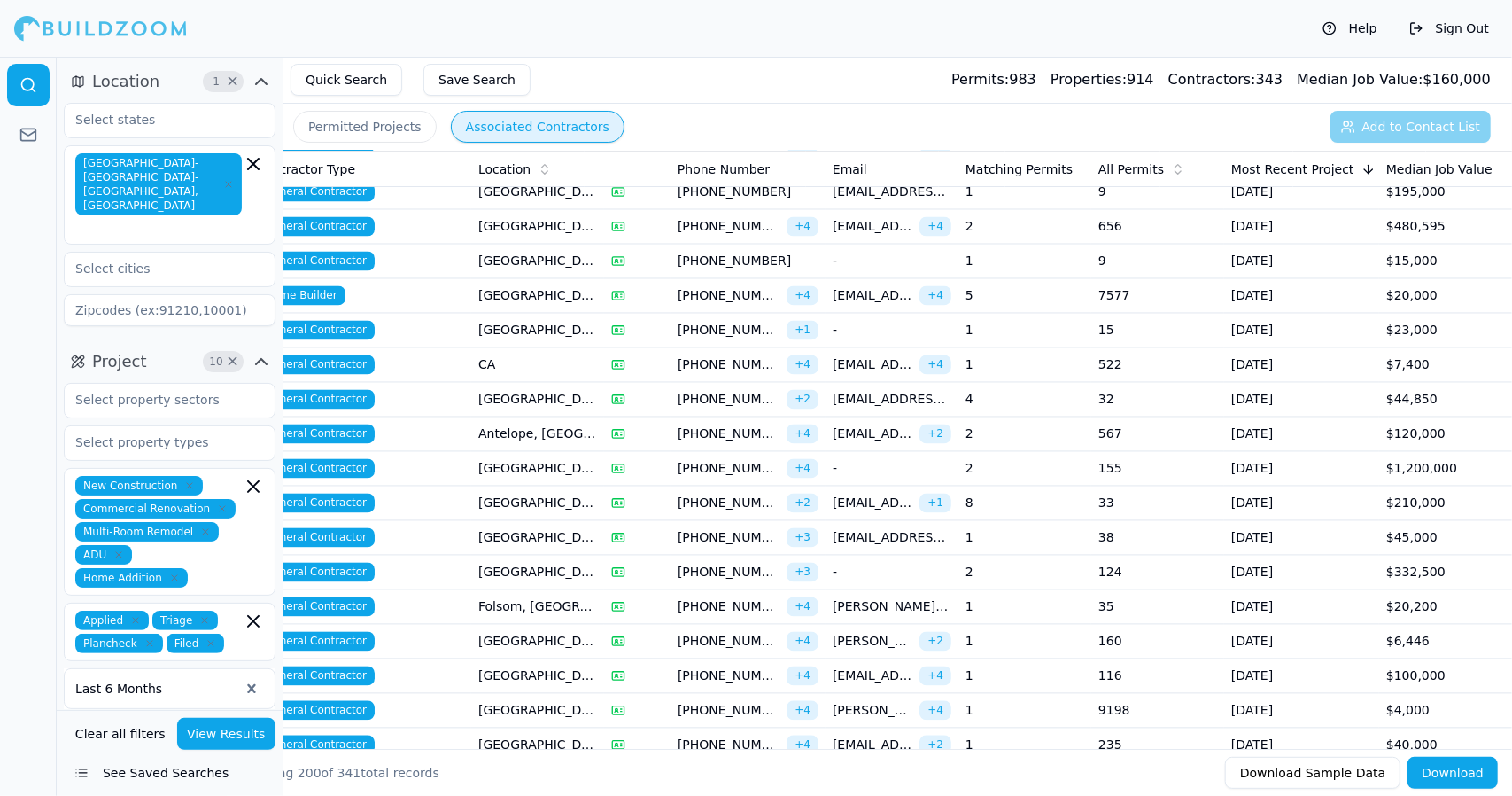
click at [717, 460] on span "[PHONE_NUMBER]" at bounding box center [728, 469] width 102 height 17
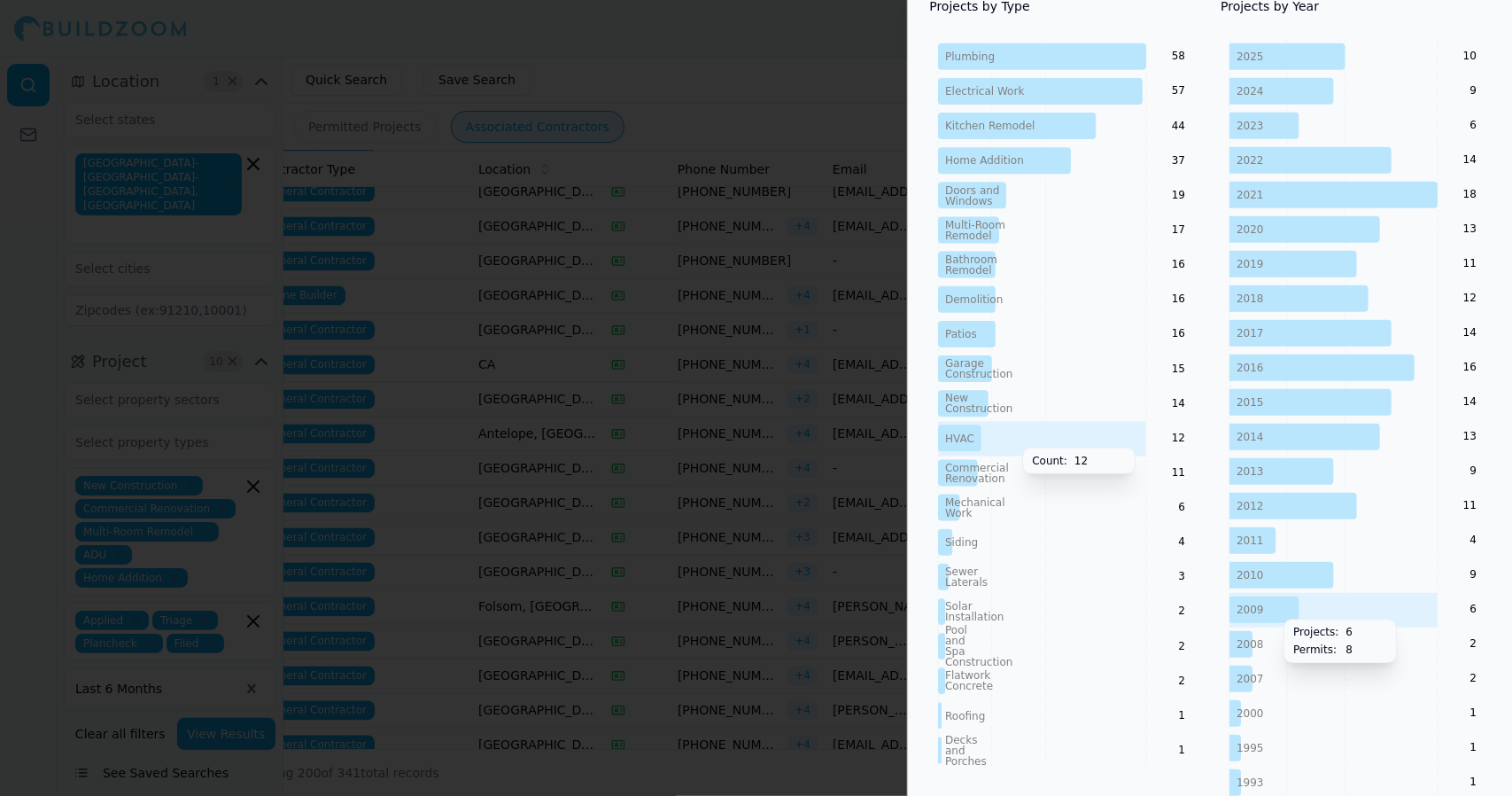
scroll to position [848, 0]
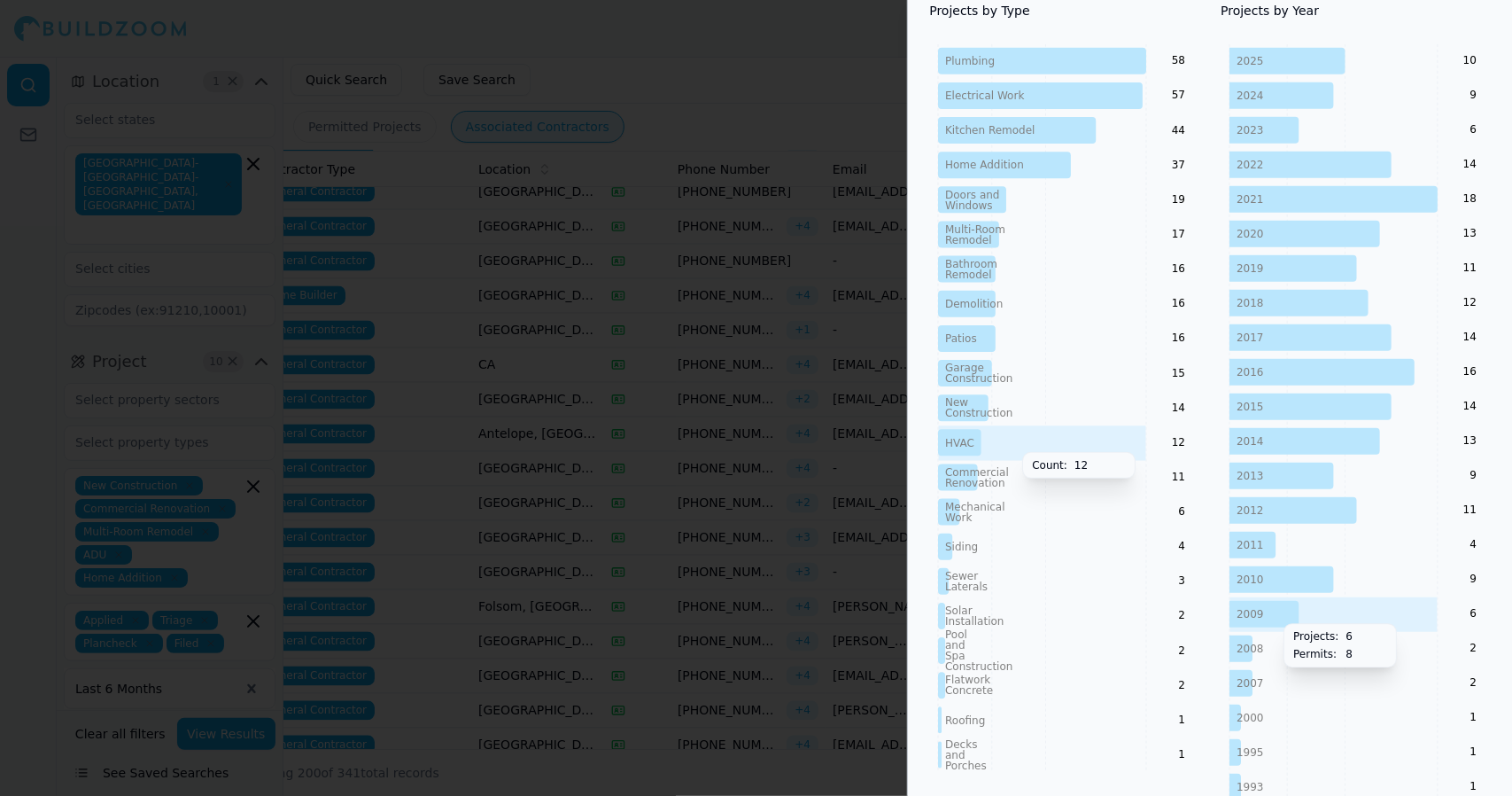
drag, startPoint x: 746, startPoint y: 239, endPoint x: 744, endPoint y: 183, distance: 56.0
drag, startPoint x: 744, startPoint y: 183, endPoint x: 771, endPoint y: 112, distance: 76.0
click at [771, 112] on div at bounding box center [756, 398] width 1512 height 796
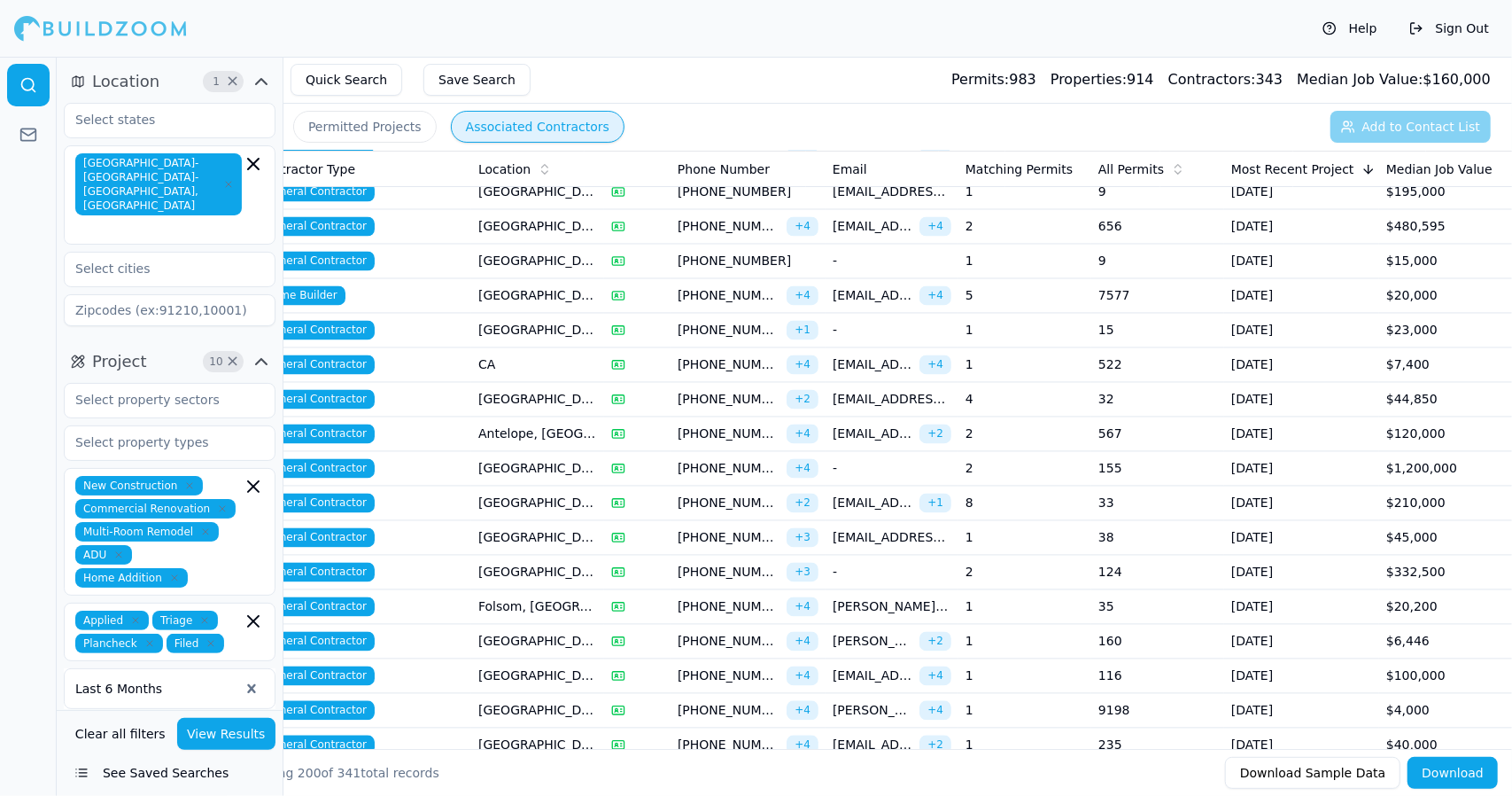
click at [695, 564] on span "[PHONE_NUMBER]" at bounding box center [728, 572] width 102 height 17
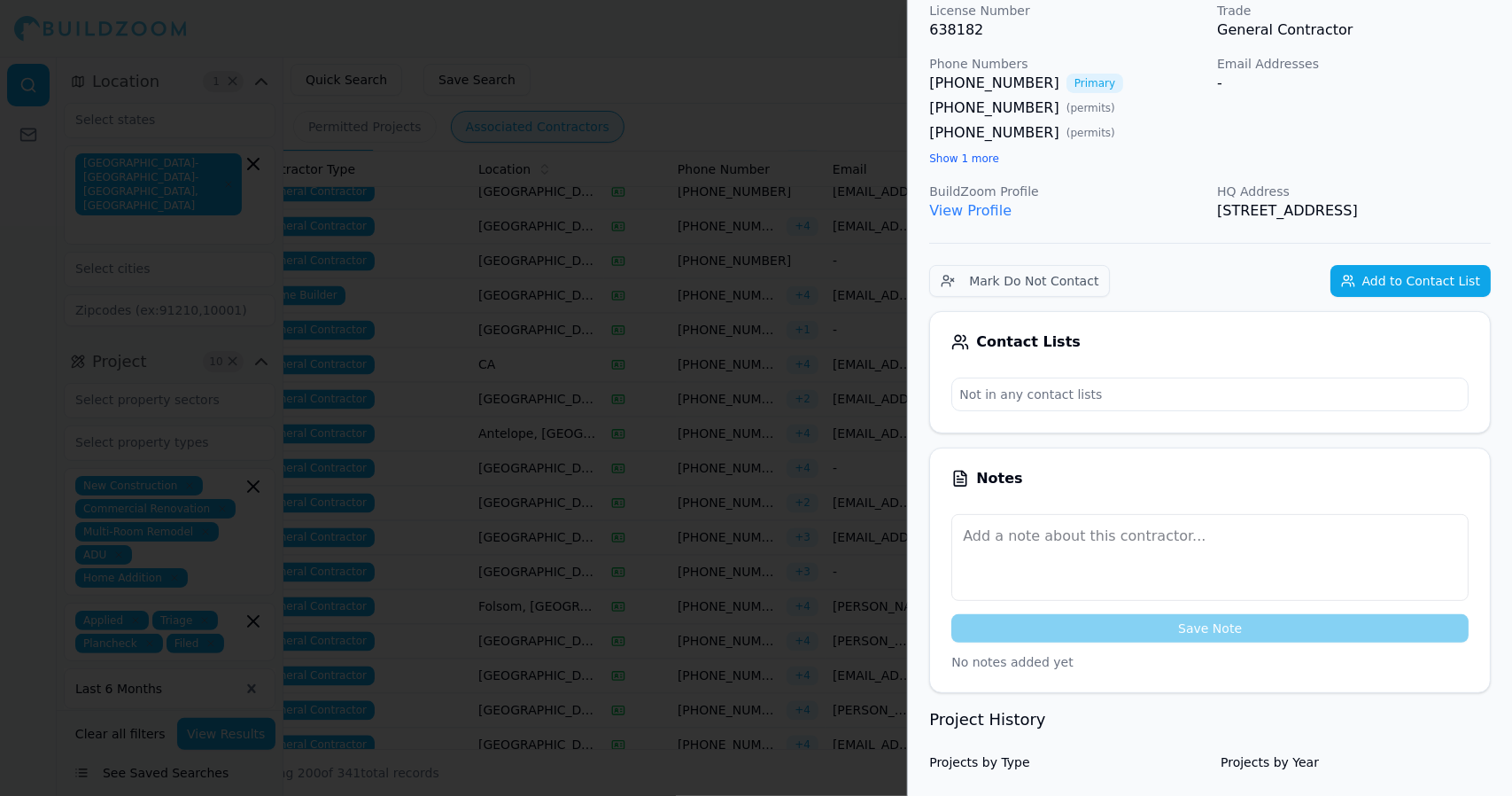
scroll to position [0, 0]
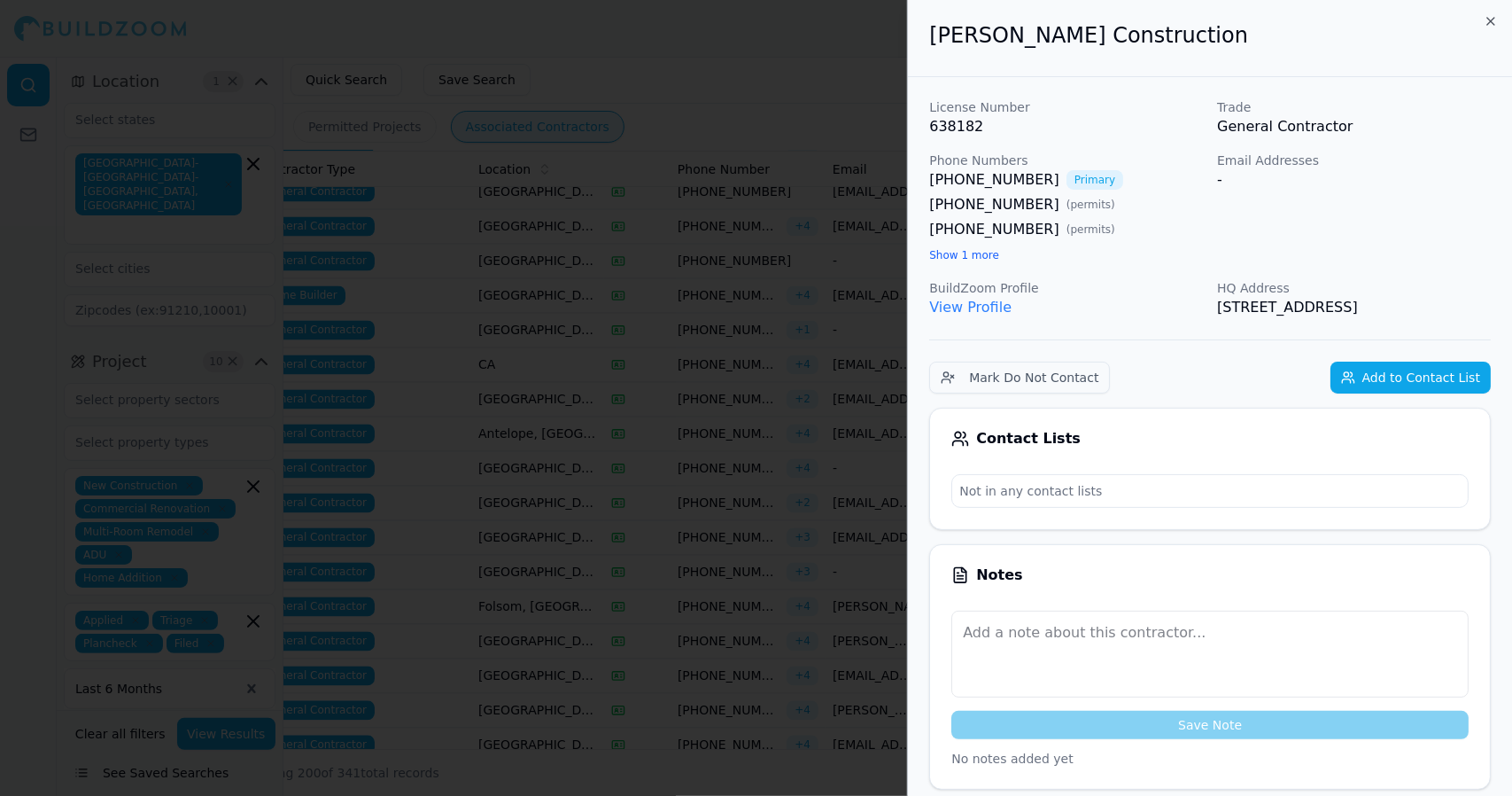
drag, startPoint x: 662, startPoint y: 478, endPoint x: 626, endPoint y: 470, distance: 36.9
click at [626, 470] on div at bounding box center [756, 398] width 1512 height 796
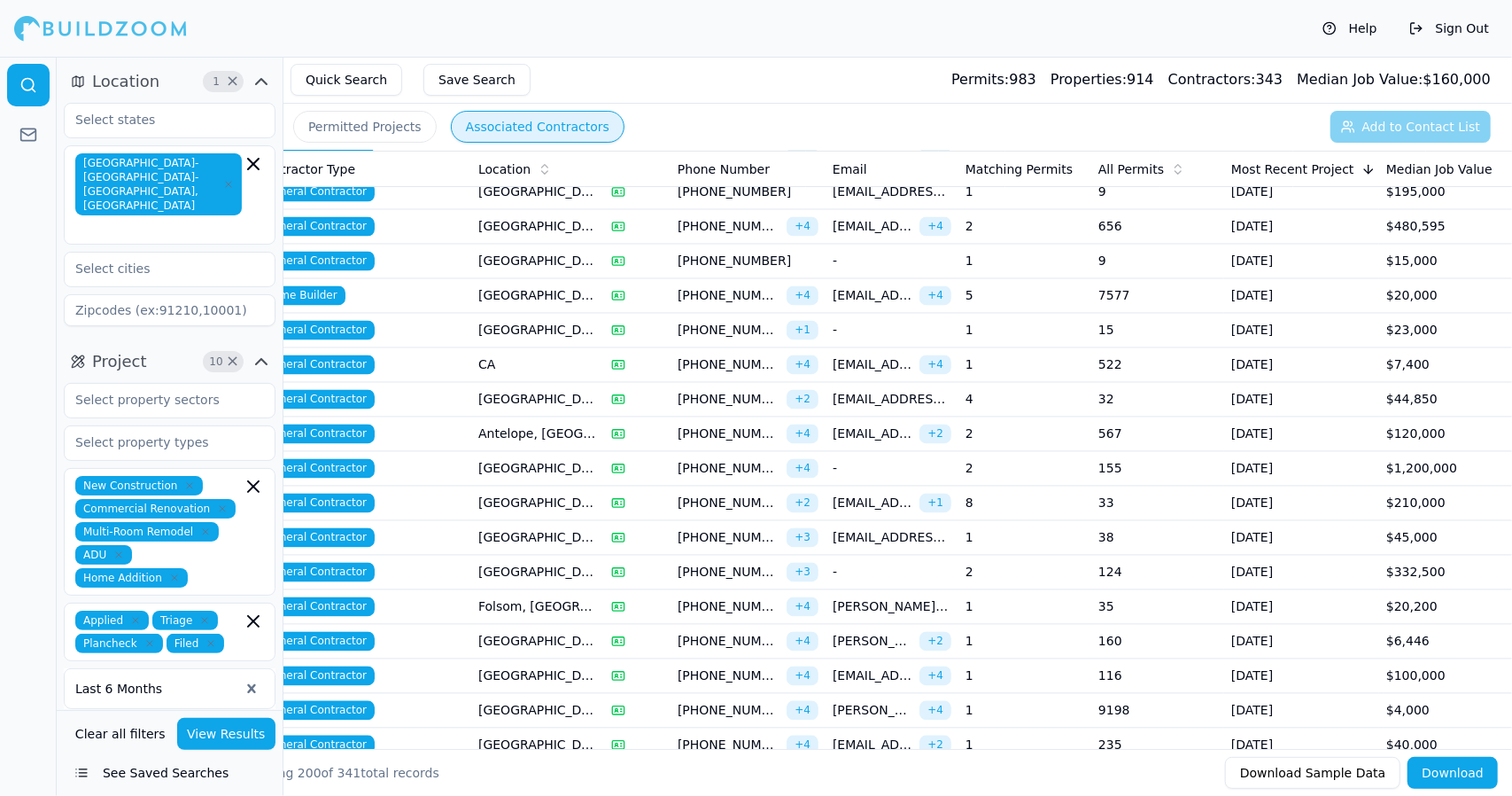
drag, startPoint x: 678, startPoint y: 451, endPoint x: 560, endPoint y: 448, distance: 118.0
click at [560, 452] on td "[GEOGRAPHIC_DATA], [GEOGRAPHIC_DATA]" at bounding box center [537, 469] width 133 height 35
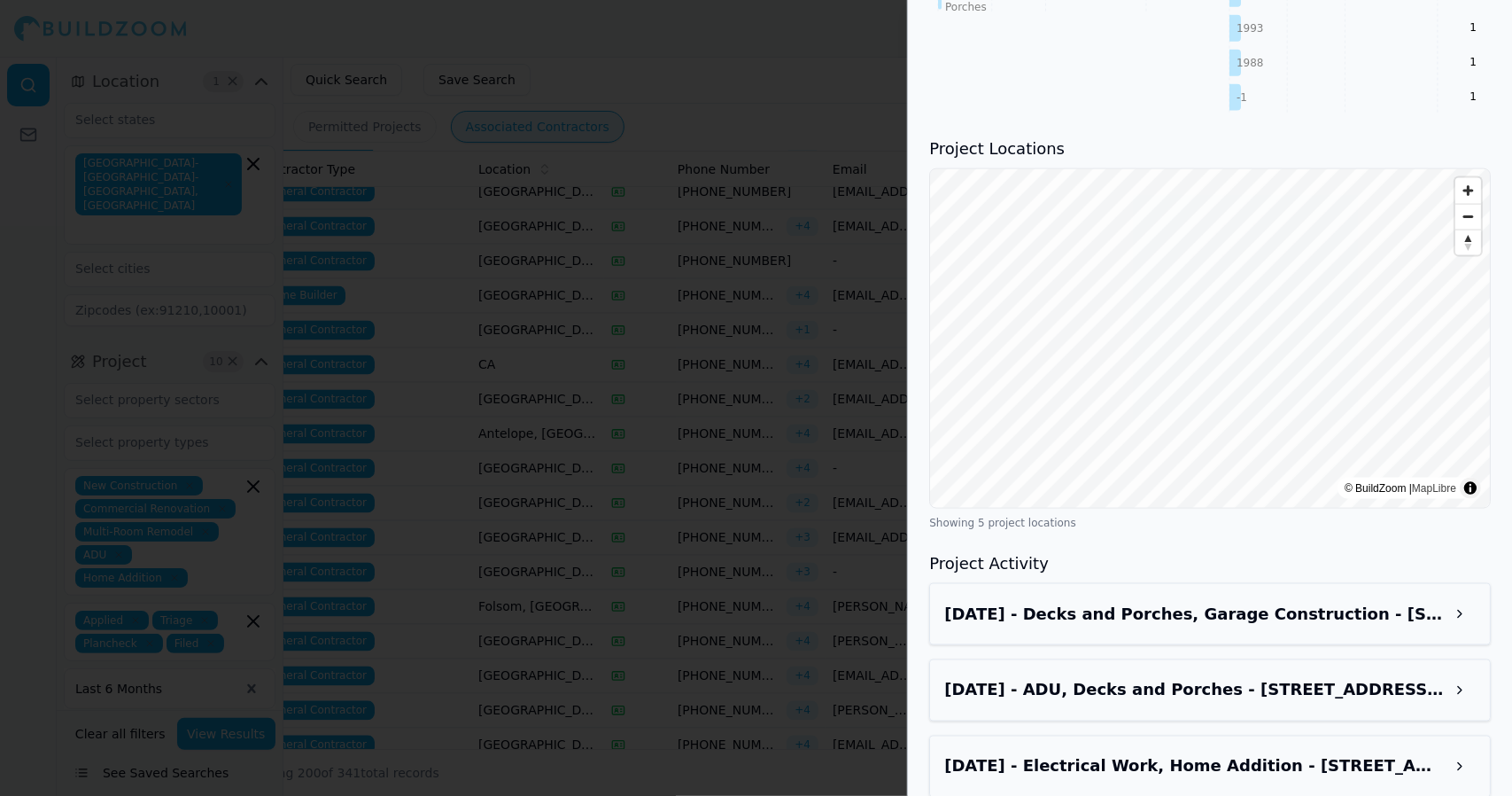
scroll to position [1775, 0]
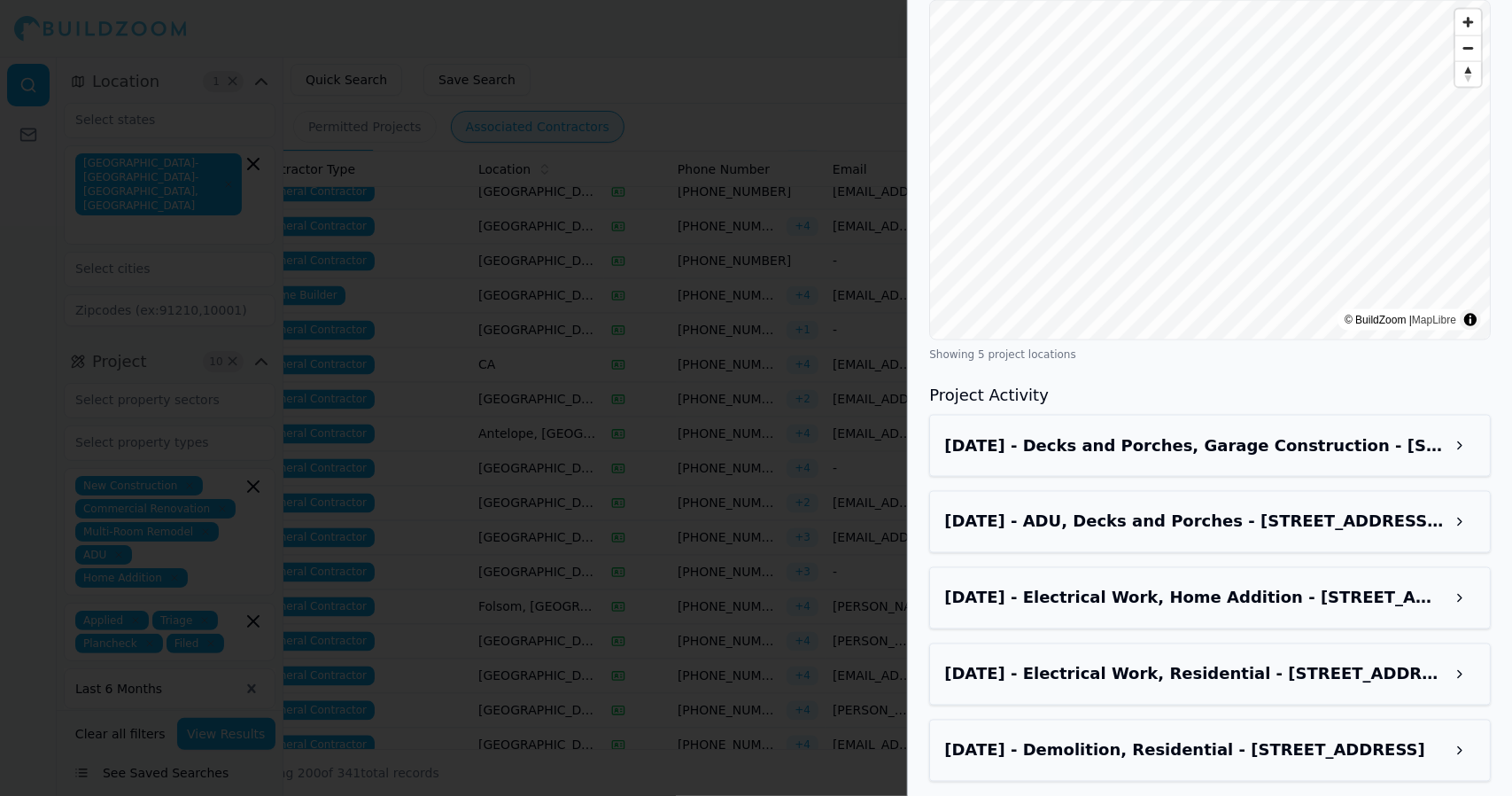
click at [1472, 529] on button at bounding box center [1459, 521] width 32 height 32
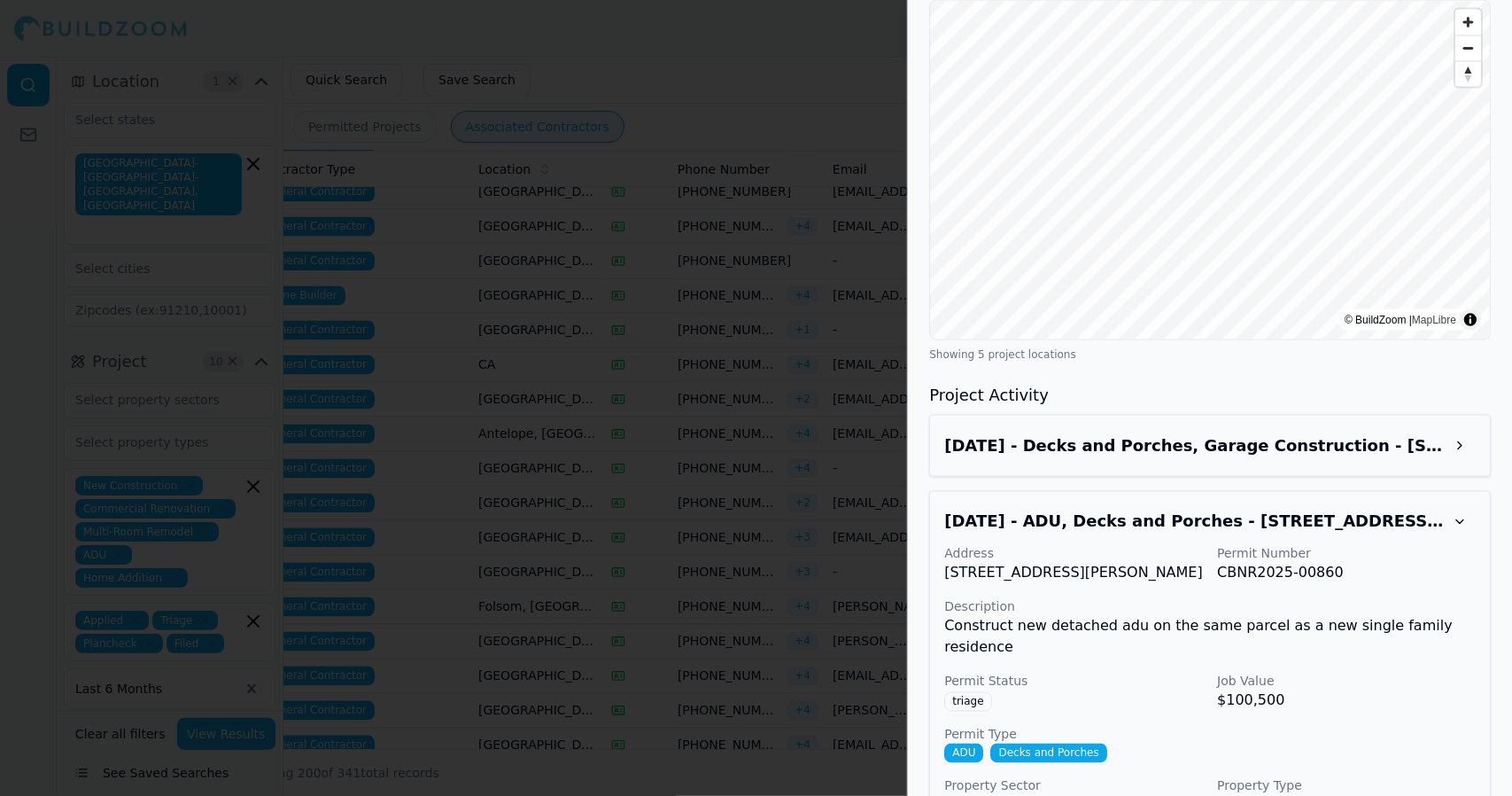
drag, startPoint x: 620, startPoint y: 446, endPoint x: 572, endPoint y: 401, distance: 65.8
click at [572, 401] on div at bounding box center [756, 398] width 1512 height 796
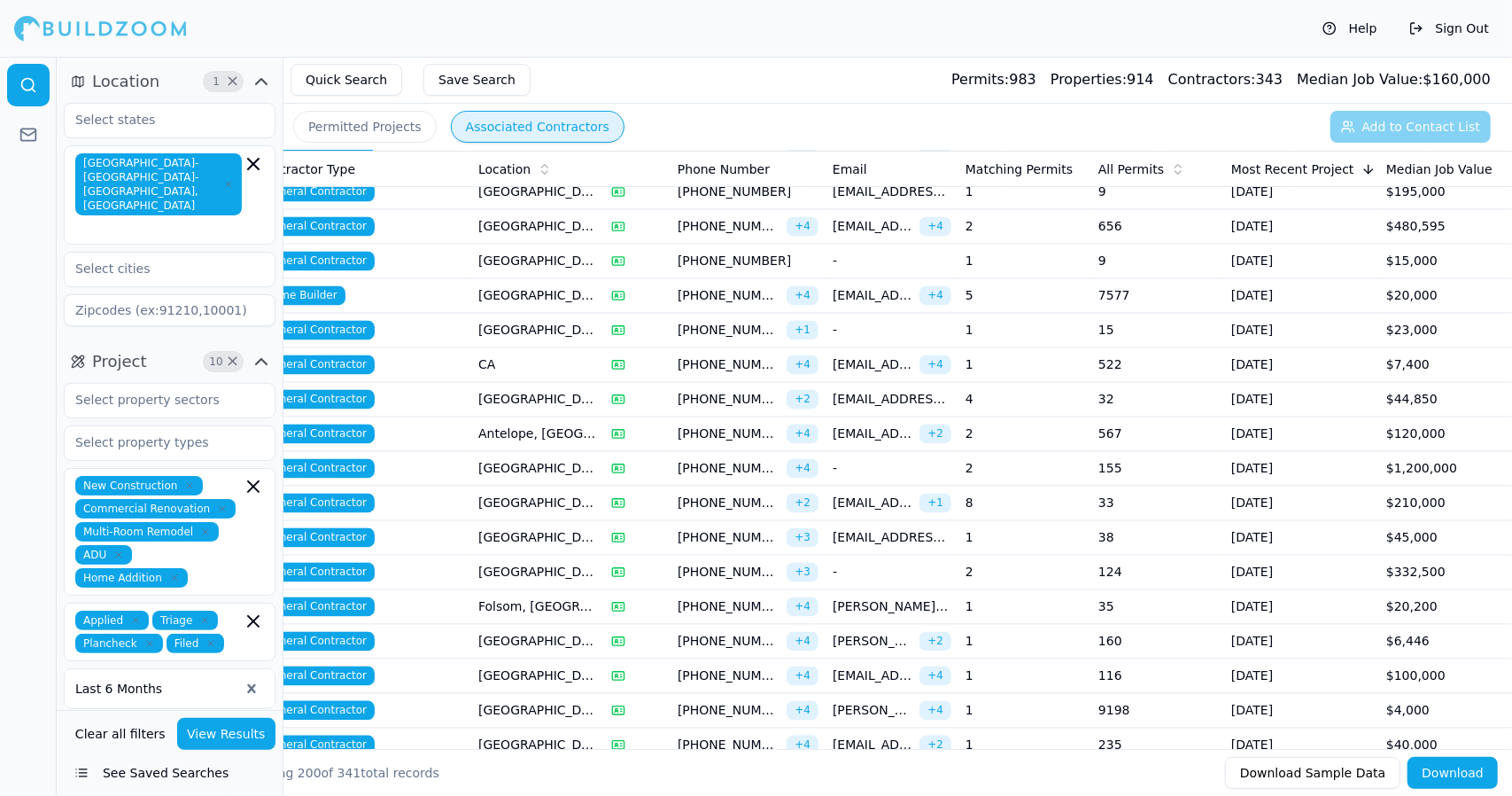
click at [540, 452] on td "[GEOGRAPHIC_DATA], [GEOGRAPHIC_DATA]" at bounding box center [537, 469] width 133 height 35
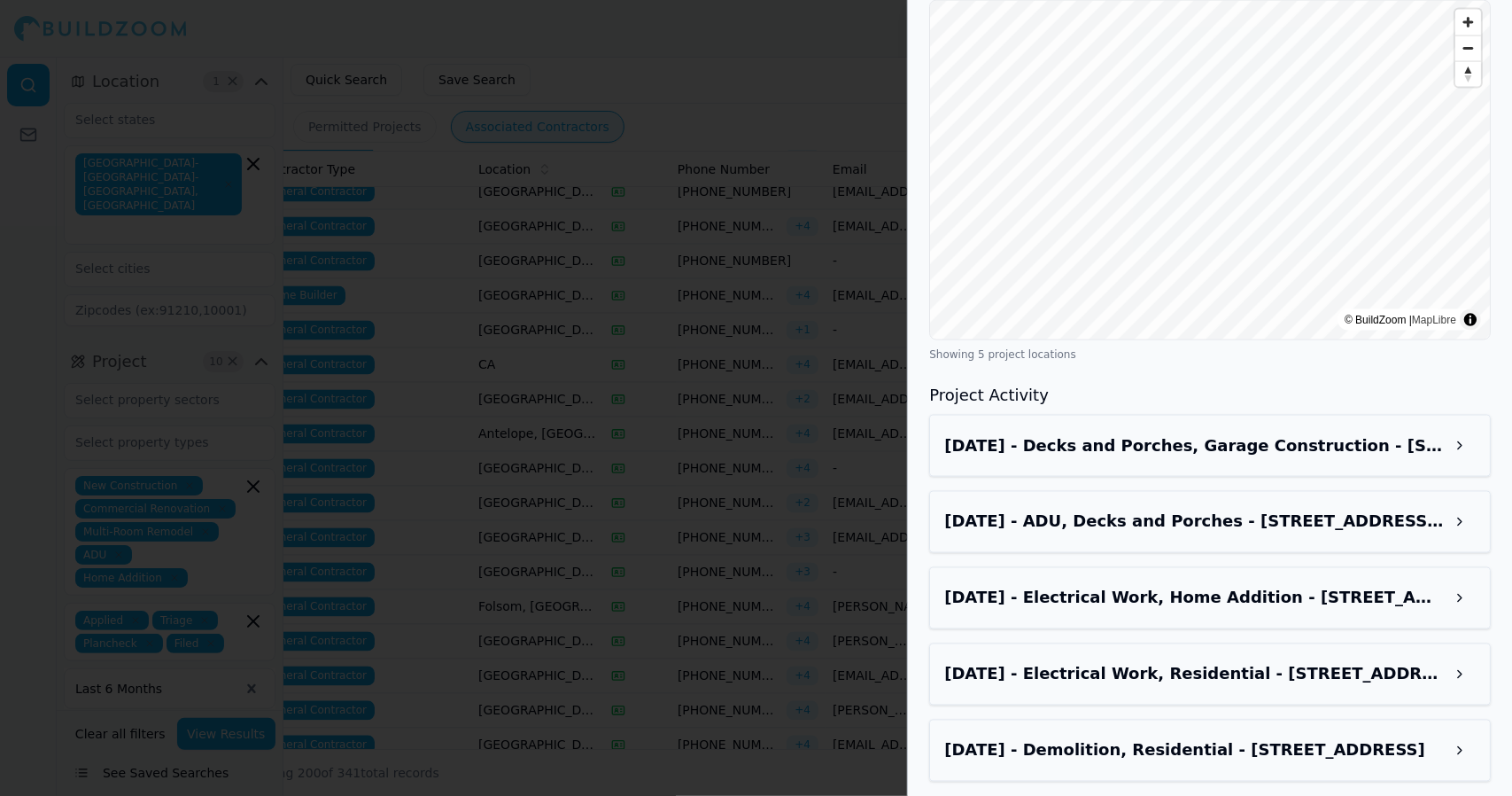
click at [1465, 454] on button at bounding box center [1459, 446] width 32 height 32
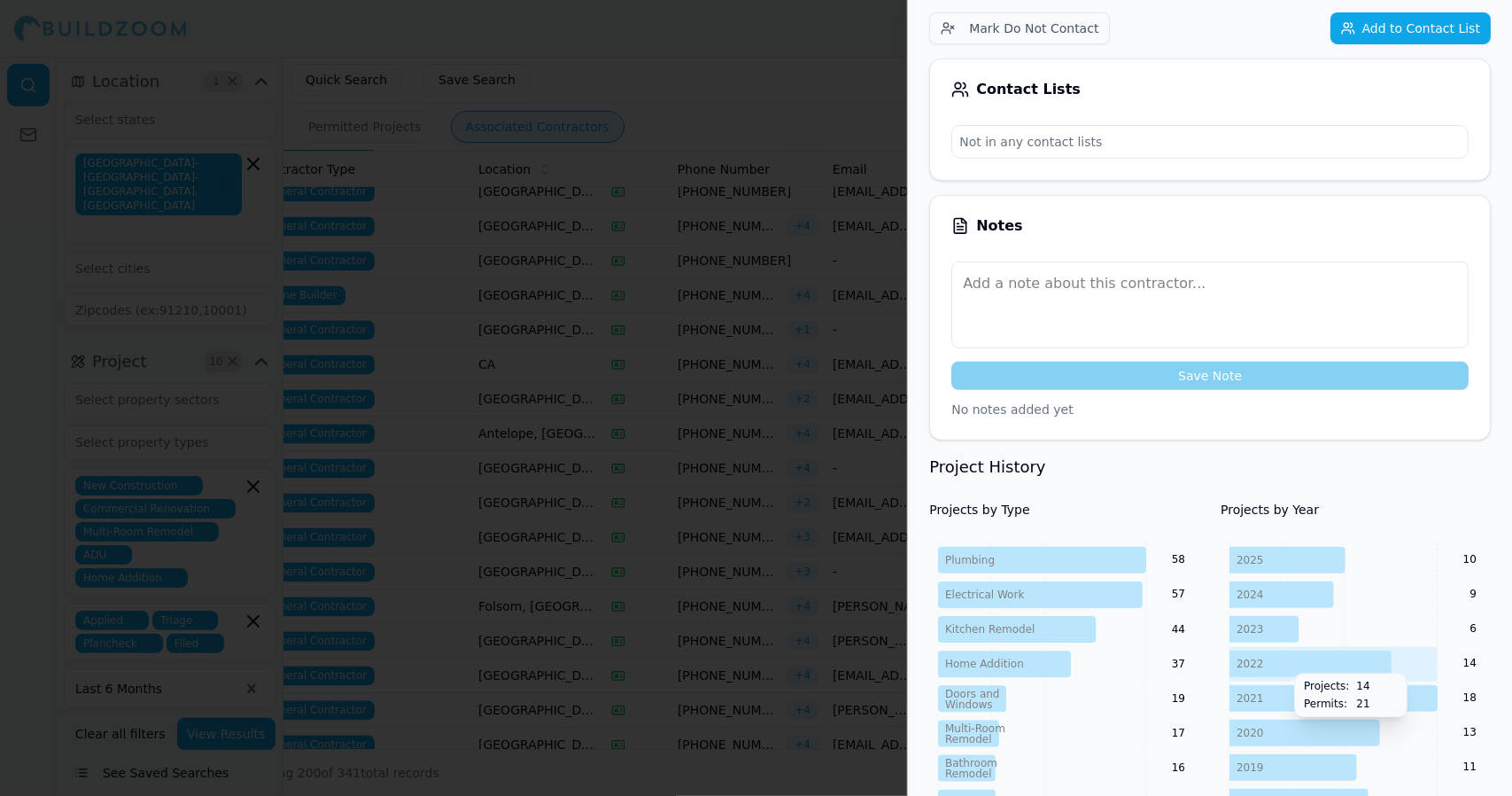
scroll to position [0, 0]
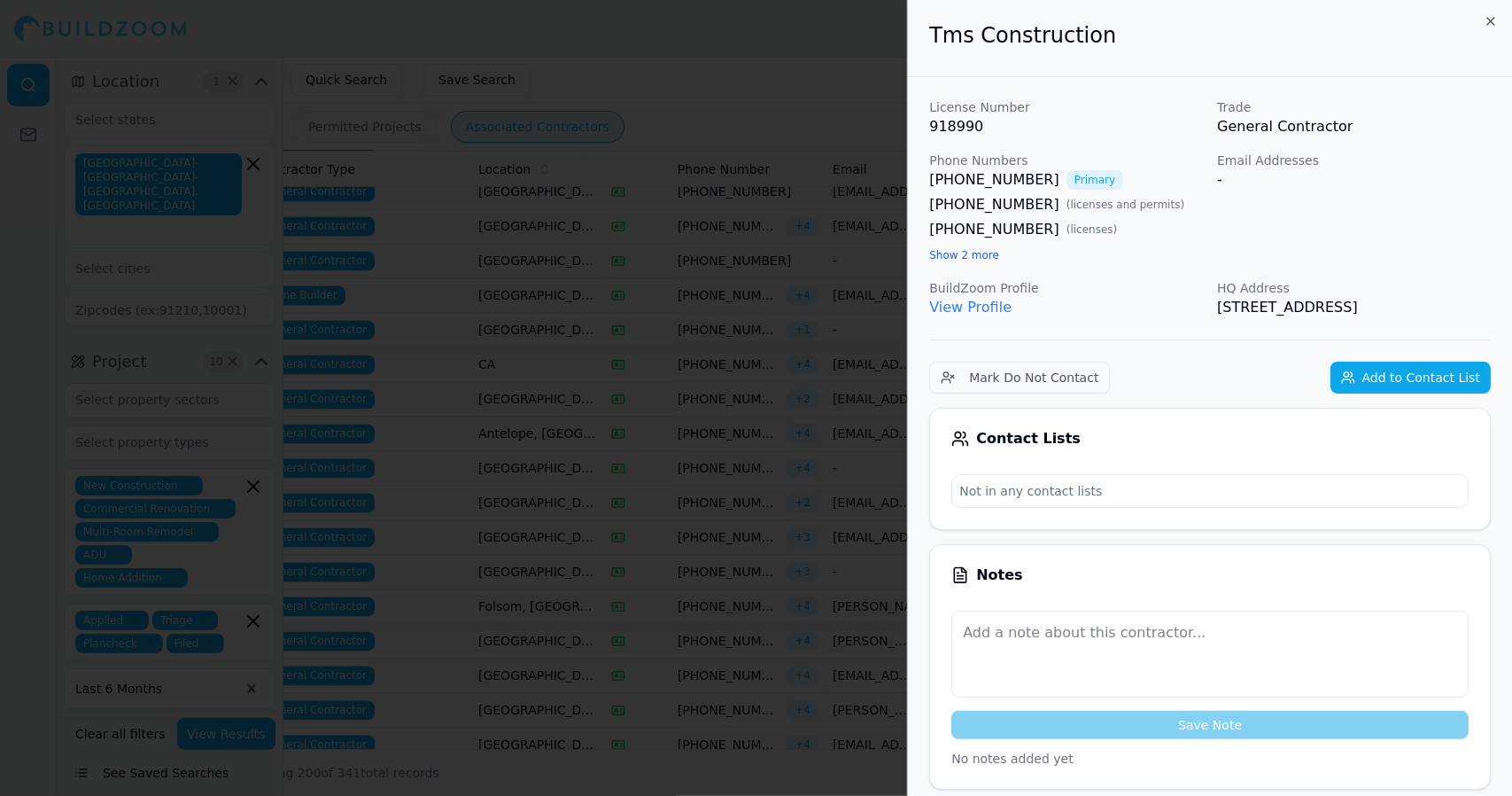
drag, startPoint x: 558, startPoint y: 220, endPoint x: 607, endPoint y: 176, distance: 65.9
click at [607, 176] on div at bounding box center [756, 398] width 1512 height 796
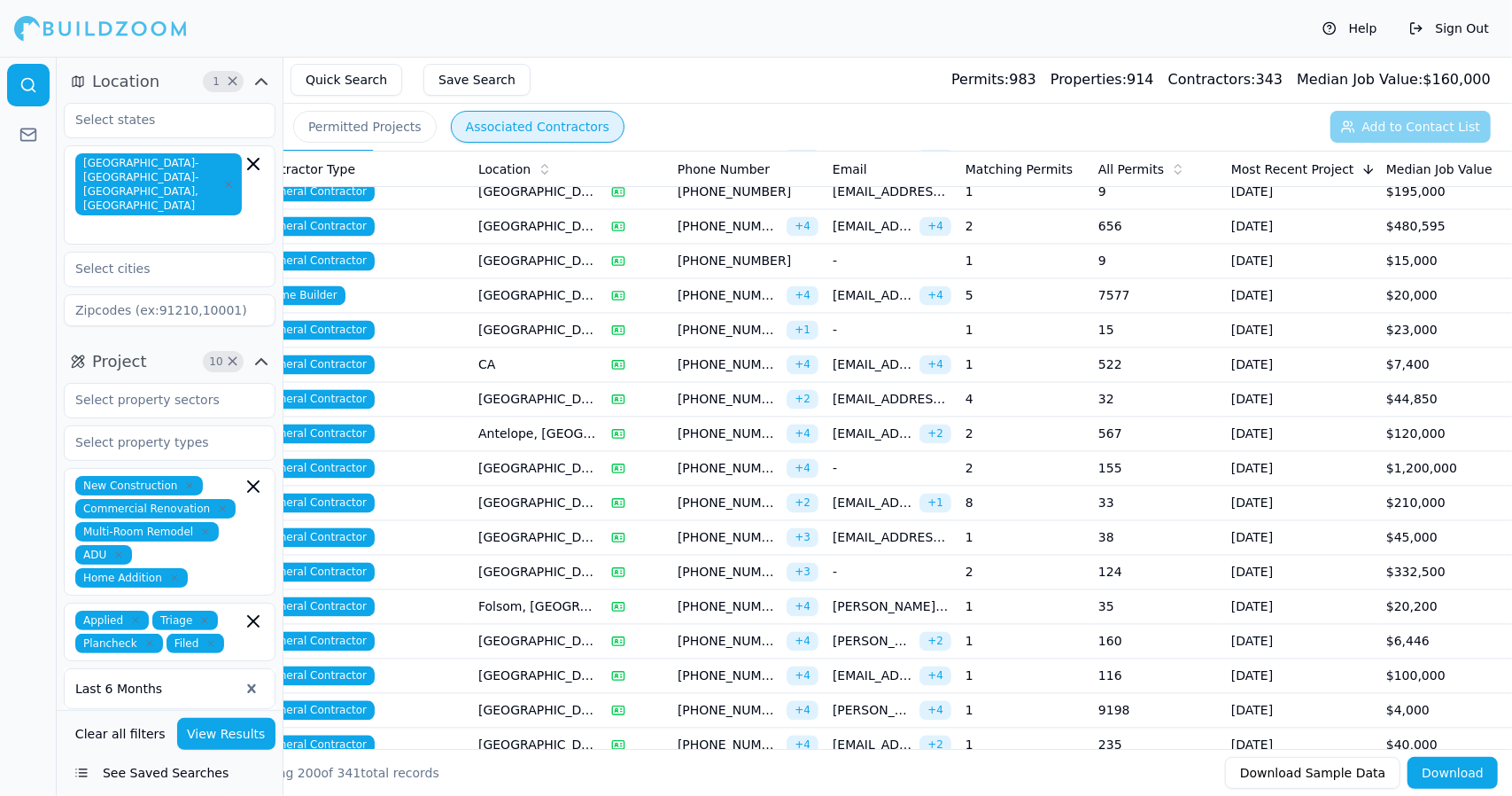
drag, startPoint x: 842, startPoint y: 483, endPoint x: 752, endPoint y: 485, distance: 90.0
click at [752, 495] on span "[PHONE_NUMBER]" at bounding box center [728, 503] width 102 height 17
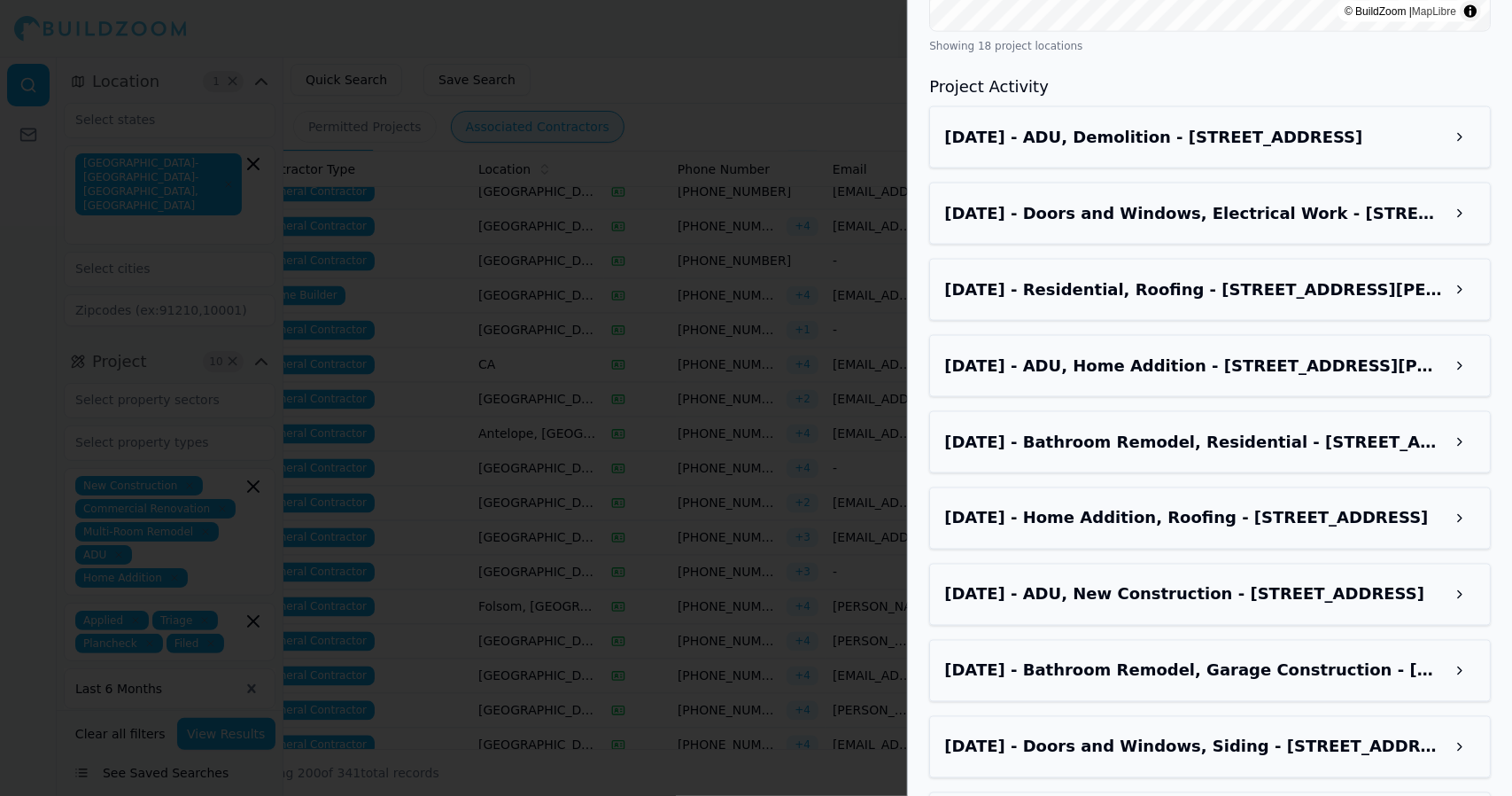
scroll to position [1795, 0]
